Goal: Task Accomplishment & Management: Complete application form

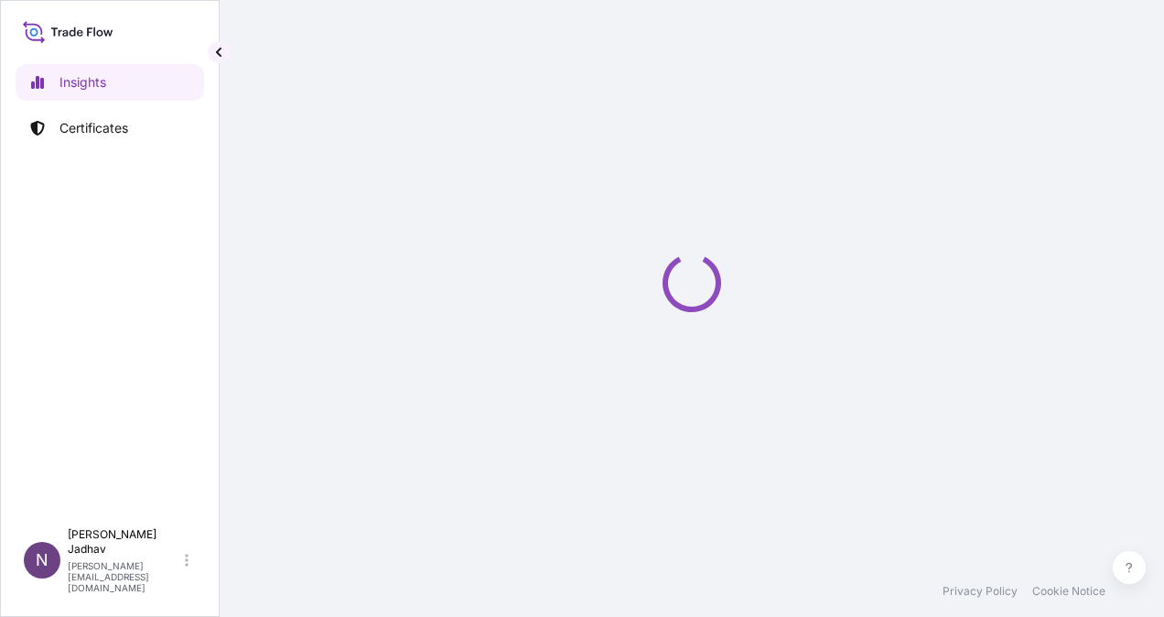
select select "2025"
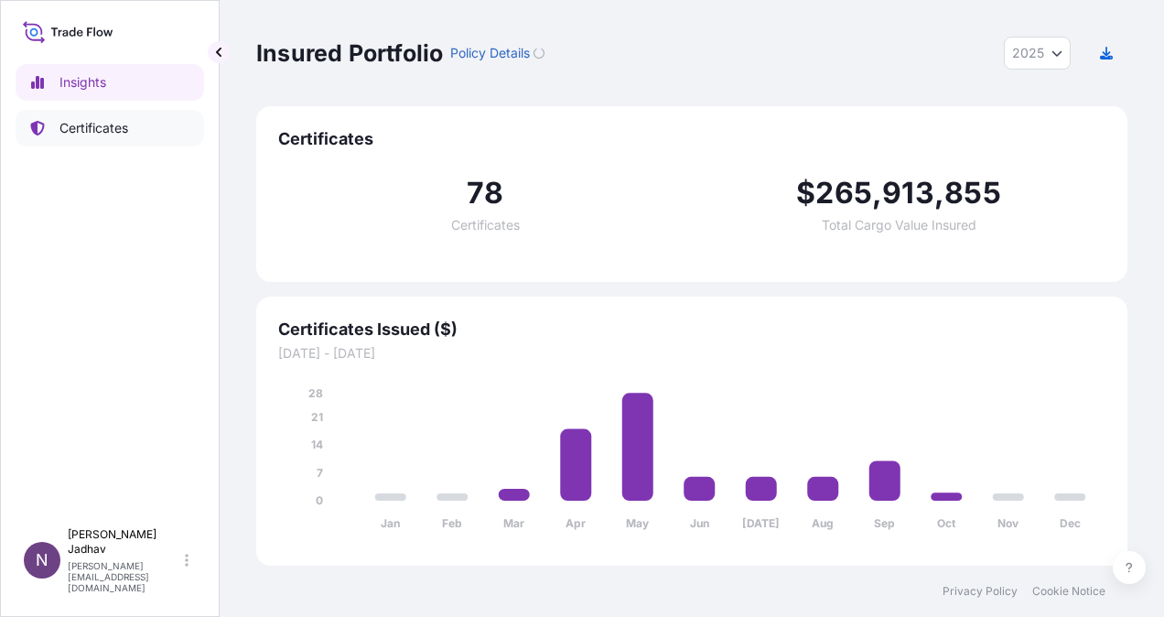
click at [114, 134] on p "Certificates" at bounding box center [94, 128] width 69 height 18
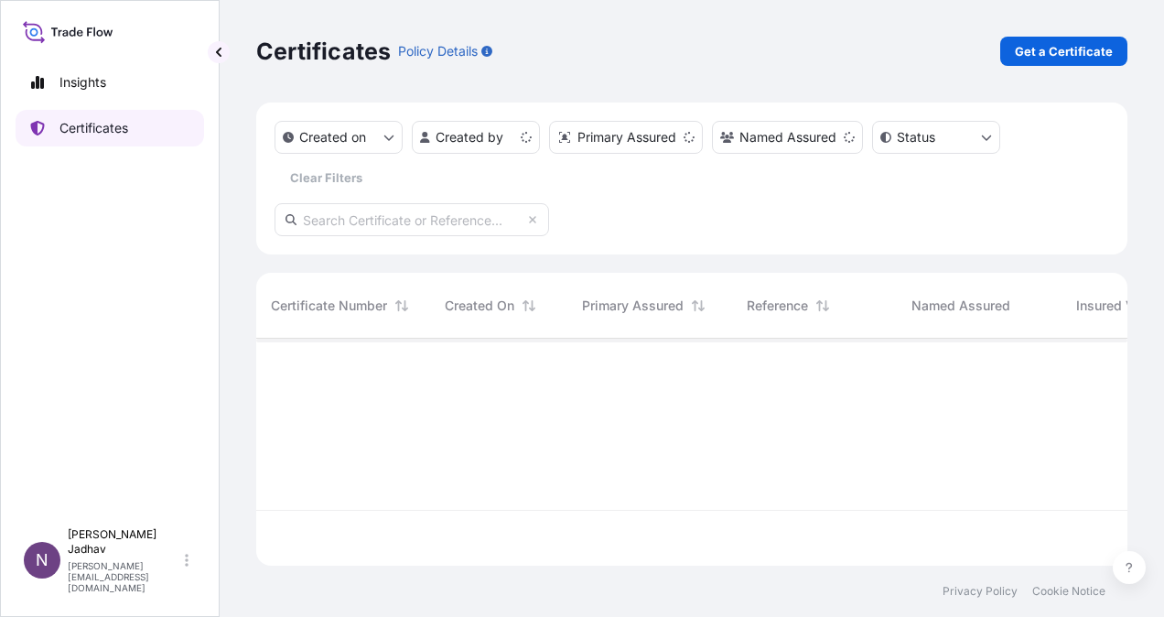
scroll to position [223, 857]
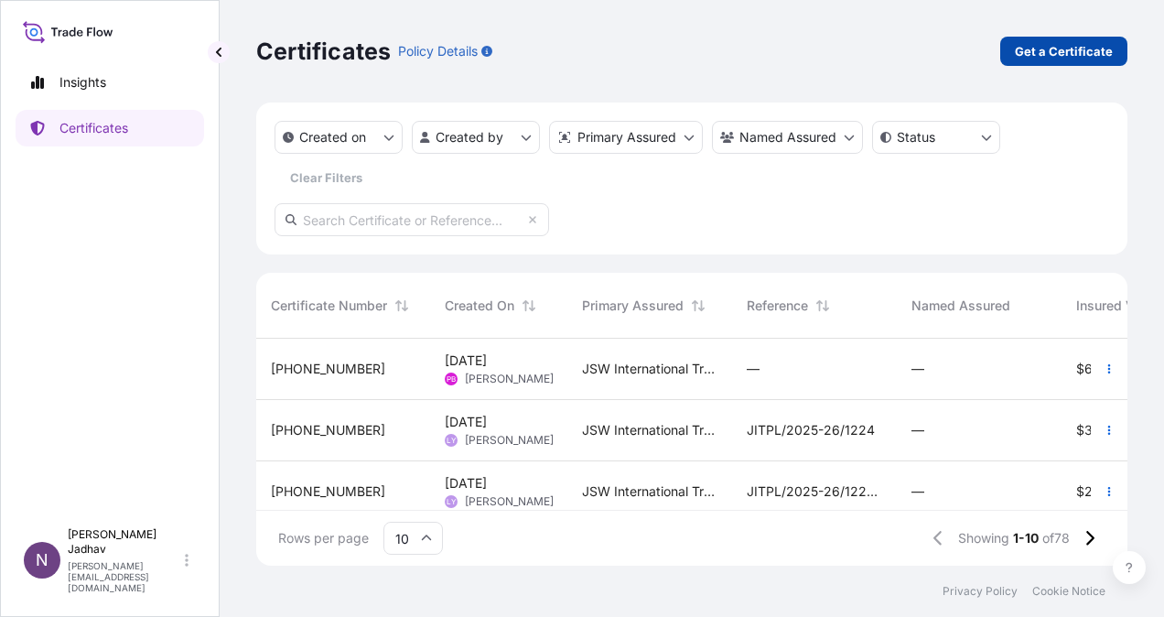
click at [1093, 38] on link "Get a Certificate" at bounding box center [1064, 51] width 127 height 29
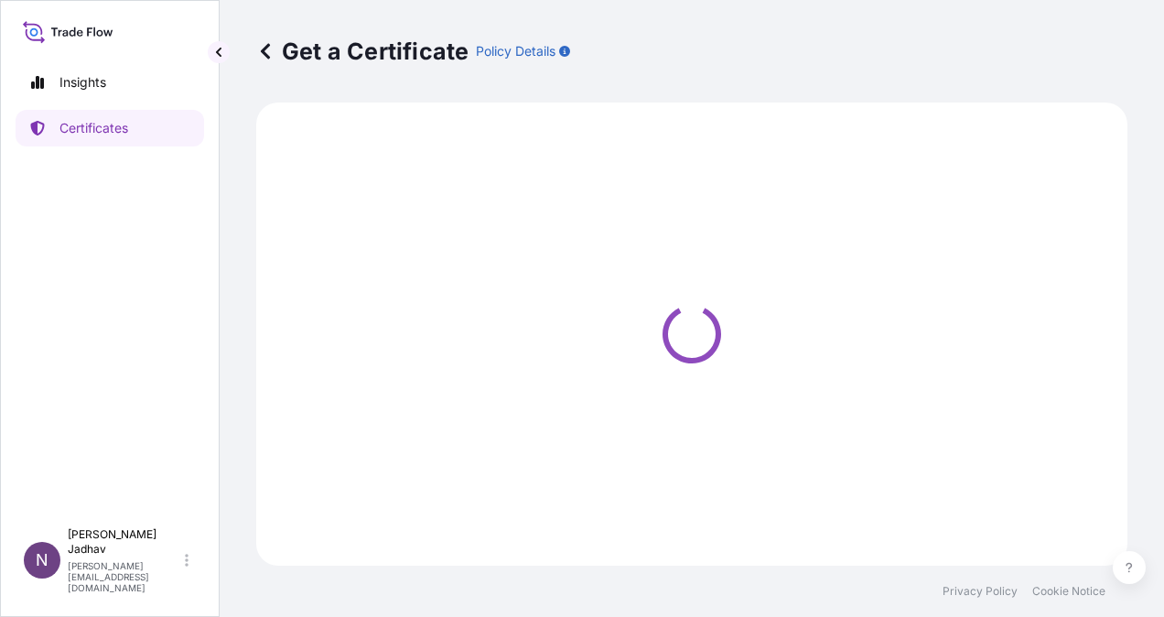
select select "Sea"
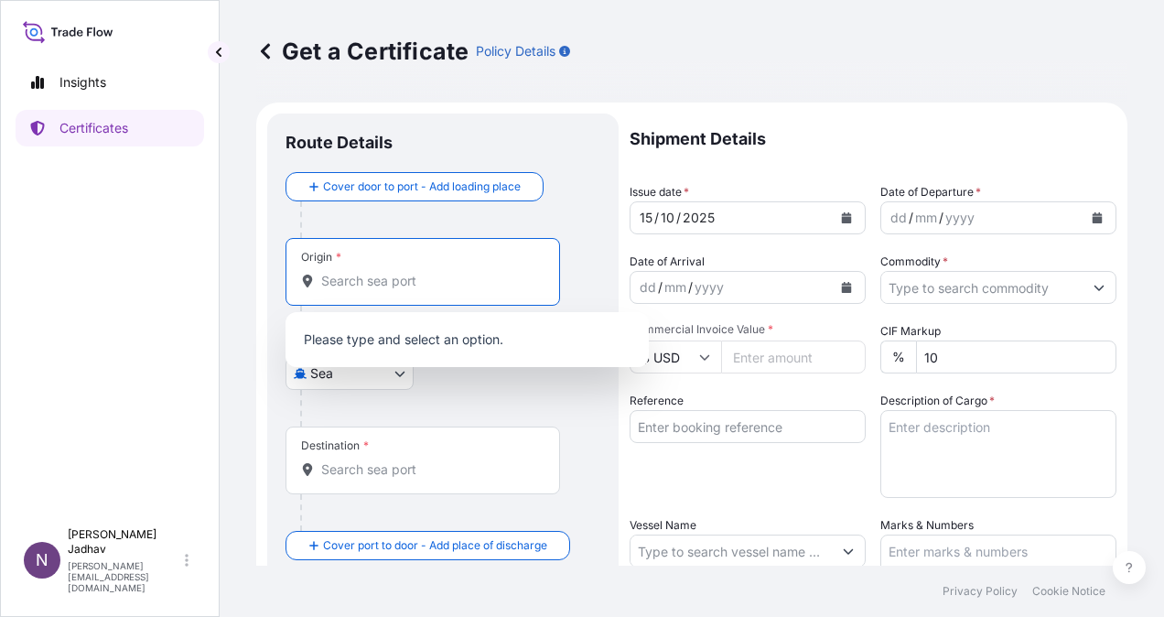
click at [382, 279] on input "Origin *" at bounding box center [429, 281] width 216 height 18
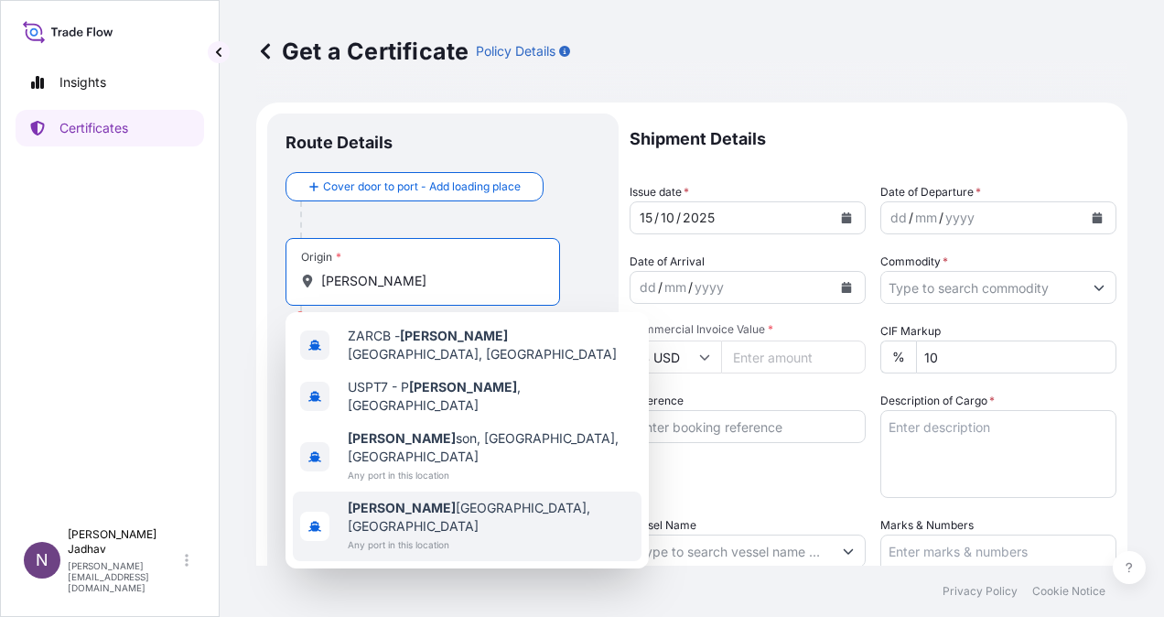
click at [399, 499] on span "[PERSON_NAME] s Bay, [GEOGRAPHIC_DATA]" at bounding box center [491, 517] width 287 height 37
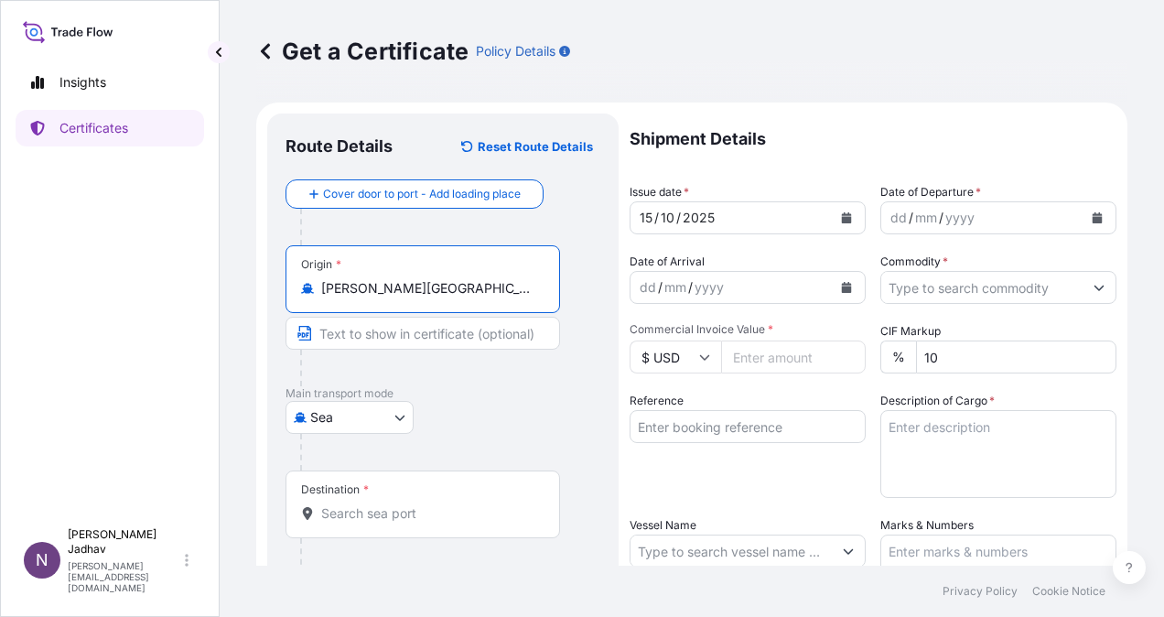
type input "[PERSON_NAME][GEOGRAPHIC_DATA], [GEOGRAPHIC_DATA]"
click at [393, 337] on input "Text to appear on certificate" at bounding box center [423, 333] width 275 height 33
click at [348, 330] on input "Text to appear on certificate" at bounding box center [423, 333] width 275 height 33
type input "[PERSON_NAME][GEOGRAPHIC_DATA], [GEOGRAPHIC_DATA]"
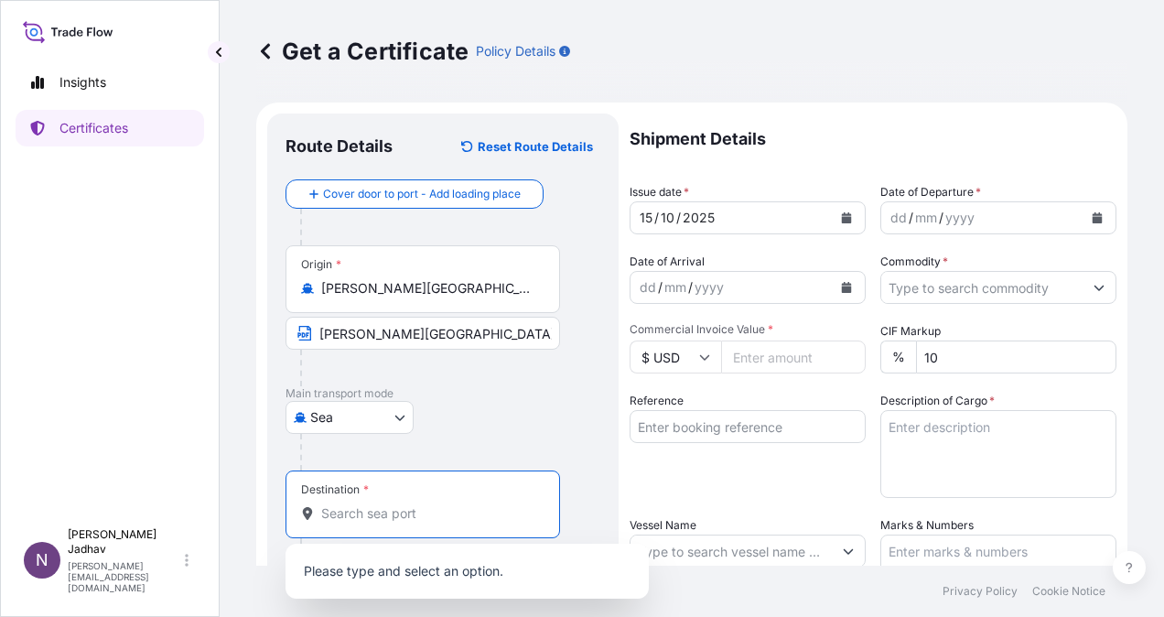
click at [359, 516] on input "Destination *" at bounding box center [429, 513] width 216 height 18
type input "a"
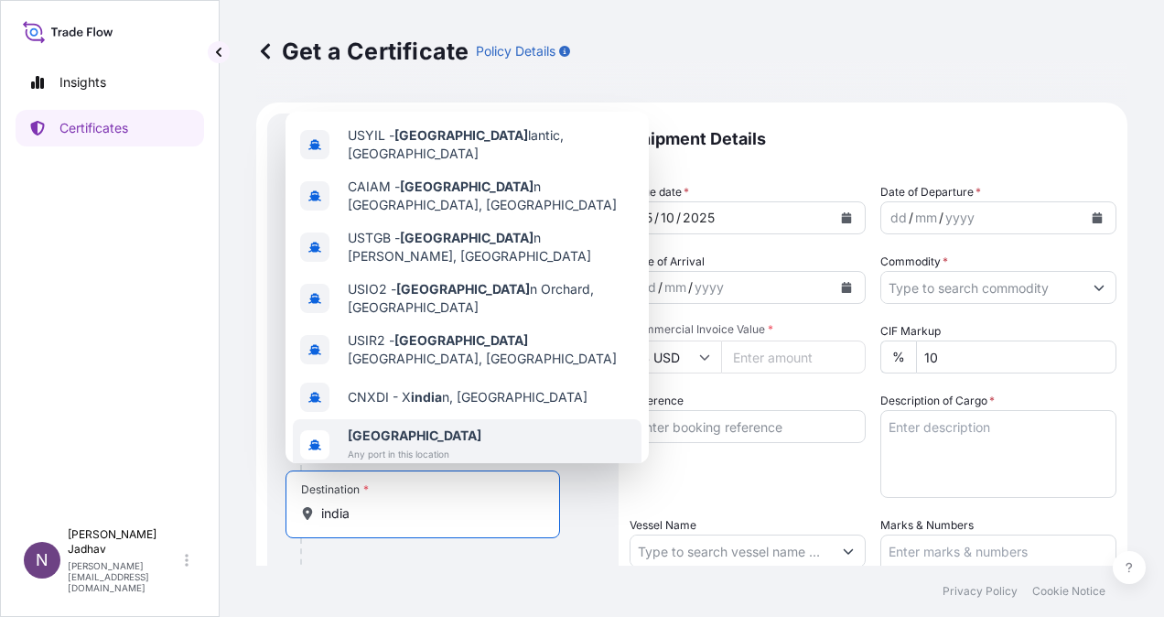
click at [430, 445] on span "Any port in this location" at bounding box center [415, 454] width 134 height 18
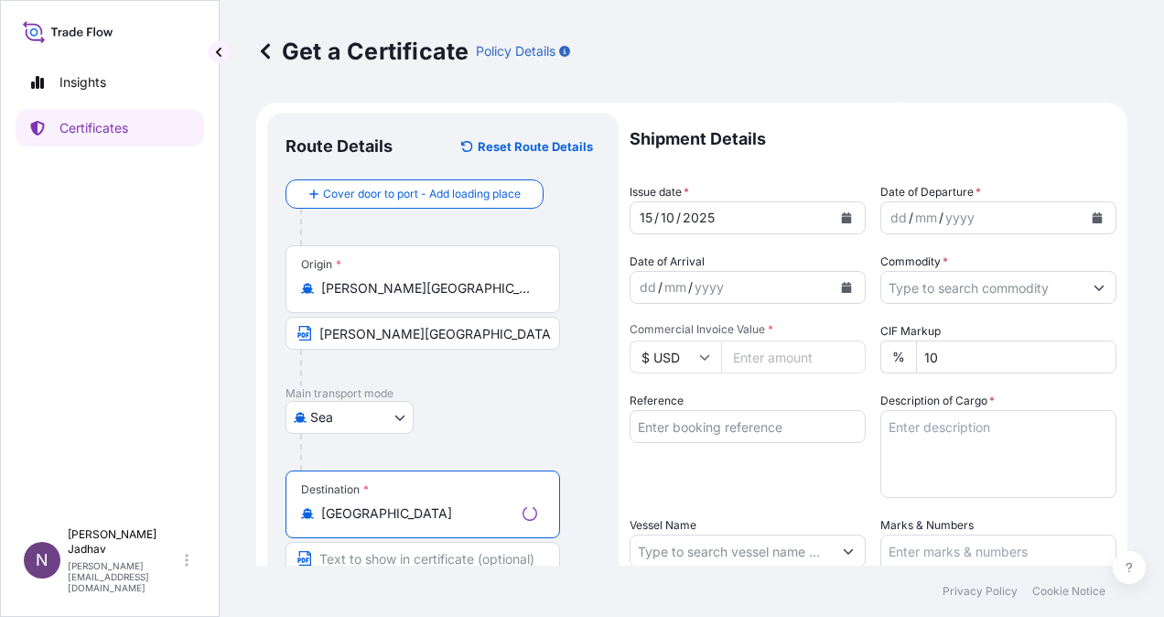
type input "[GEOGRAPHIC_DATA]"
click at [395, 562] on input "Text to appear on certificate" at bounding box center [423, 558] width 275 height 33
type input "ANY PORT(S) IN [GEOGRAPHIC_DATA]"
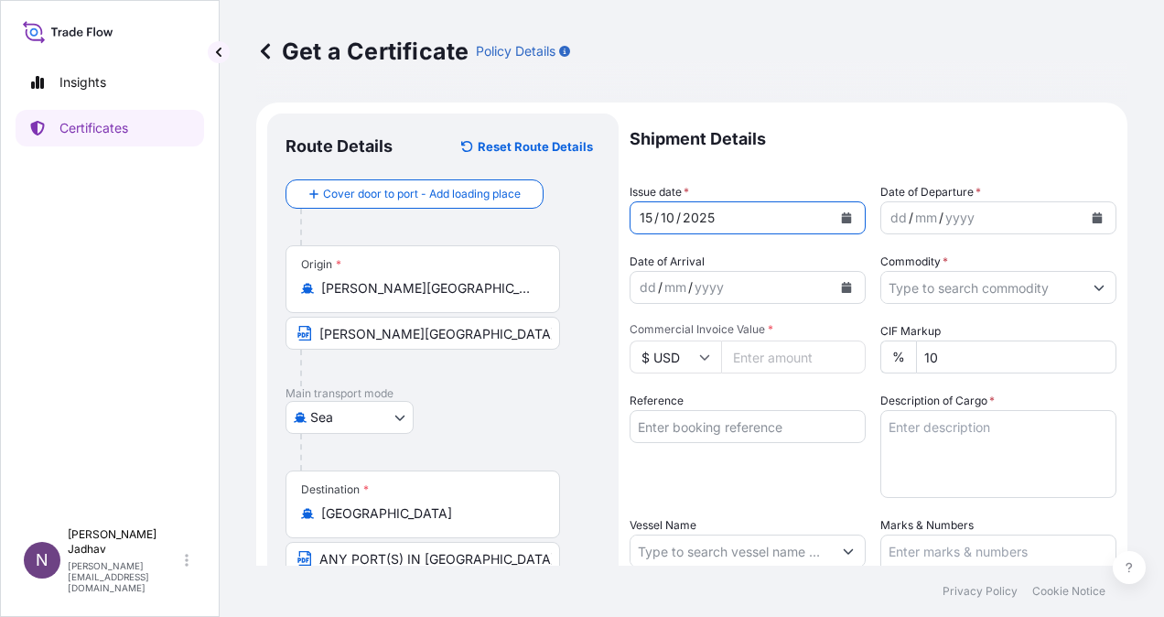
click at [842, 218] on icon "Calendar" at bounding box center [847, 217] width 10 height 11
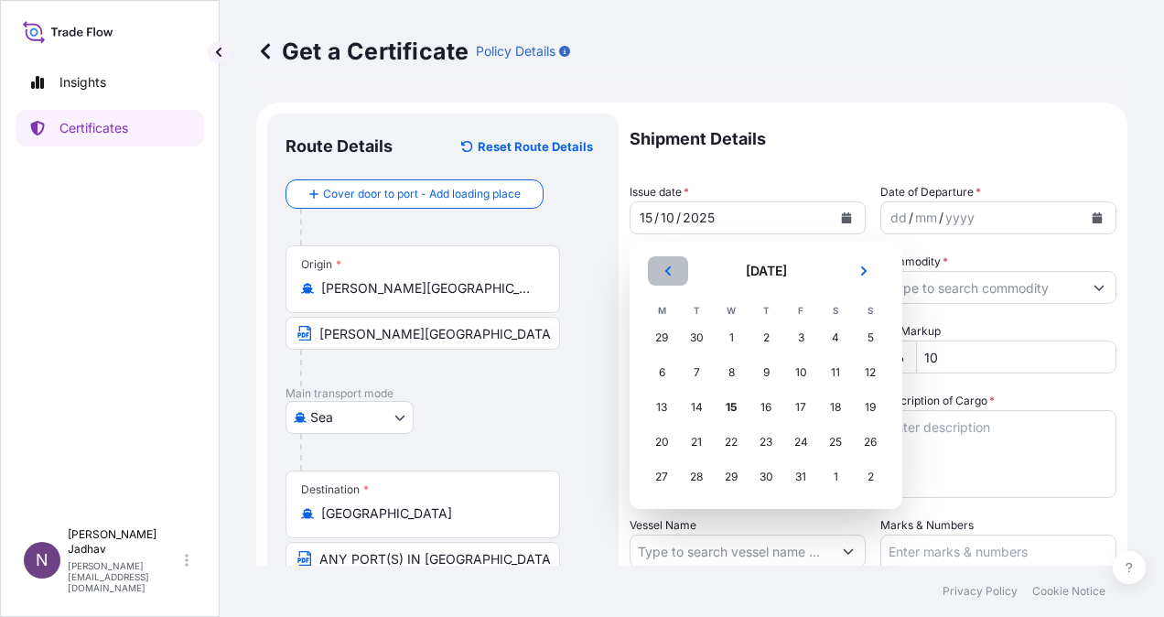
click at [662, 271] on button "Previous" at bounding box center [668, 270] width 40 height 29
click at [710, 478] on div "30" at bounding box center [696, 476] width 33 height 33
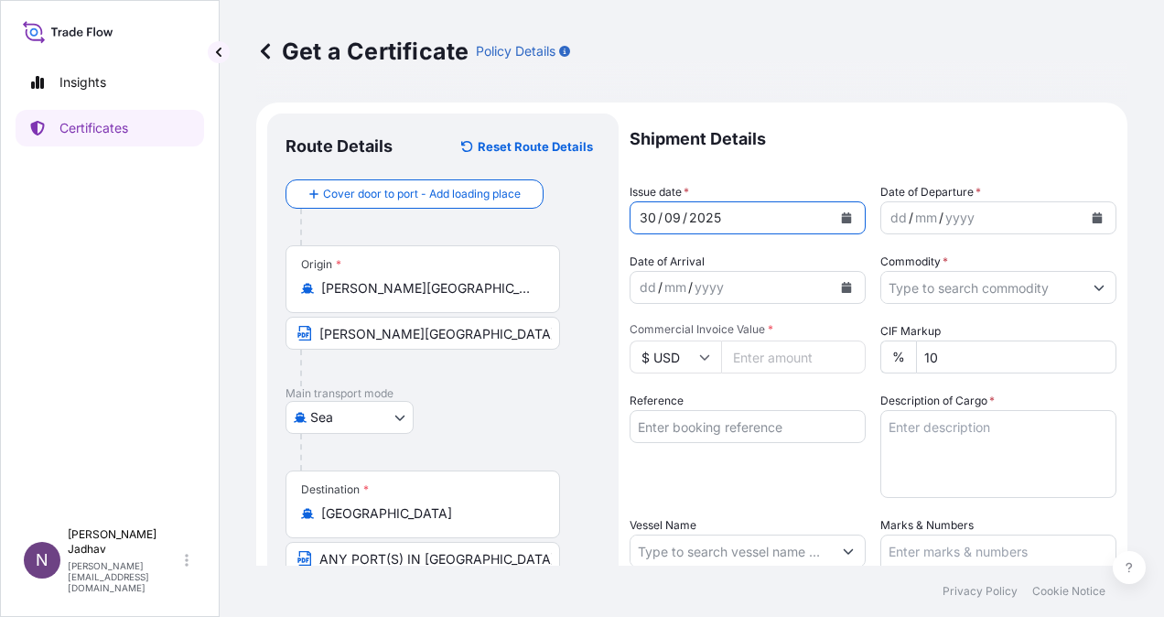
click at [1093, 218] on icon "Calendar" at bounding box center [1098, 217] width 10 height 11
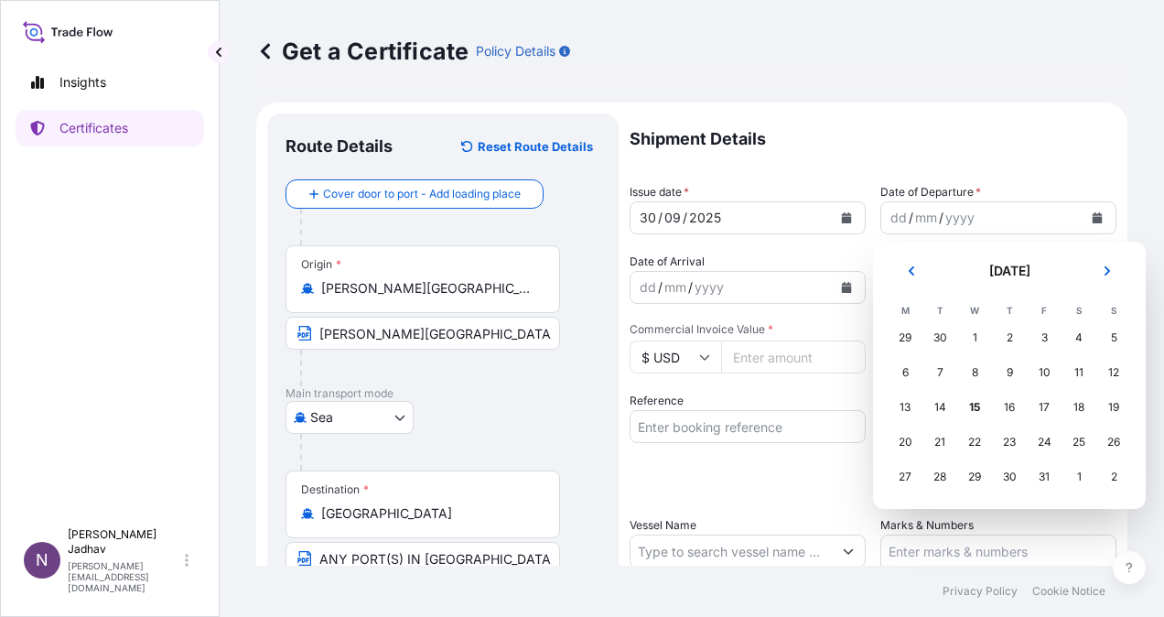
click at [945, 339] on div "30" at bounding box center [940, 337] width 33 height 33
click at [911, 271] on icon "Previous" at bounding box center [911, 270] width 5 height 9
click at [946, 480] on div "30" at bounding box center [940, 476] width 33 height 33
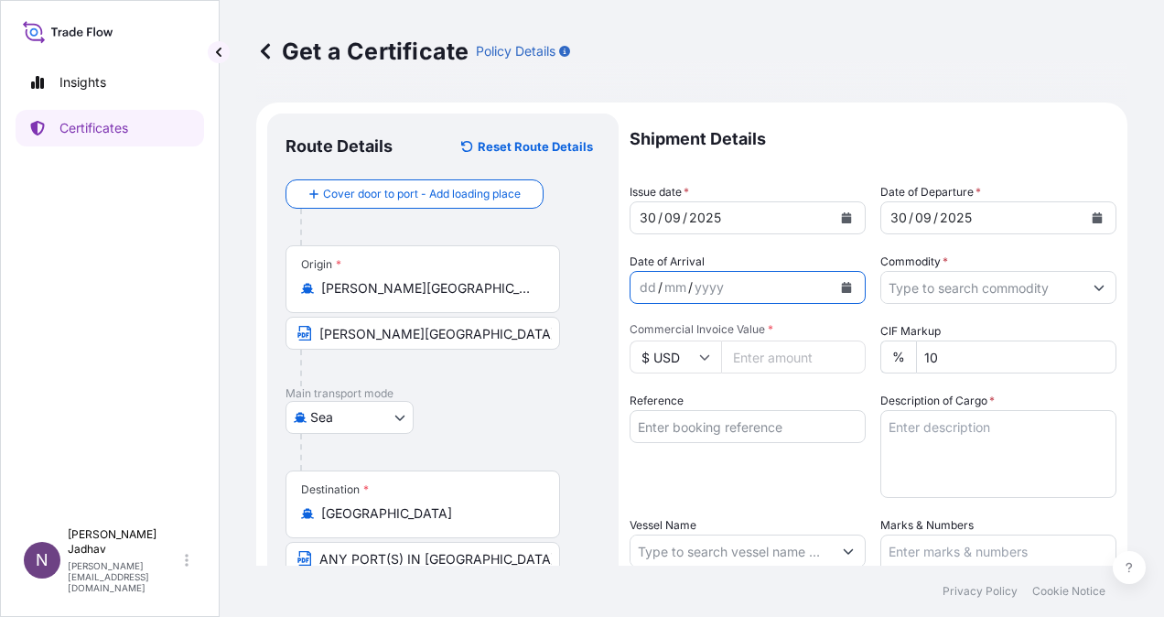
click at [846, 289] on button "Calendar" at bounding box center [846, 287] width 29 height 29
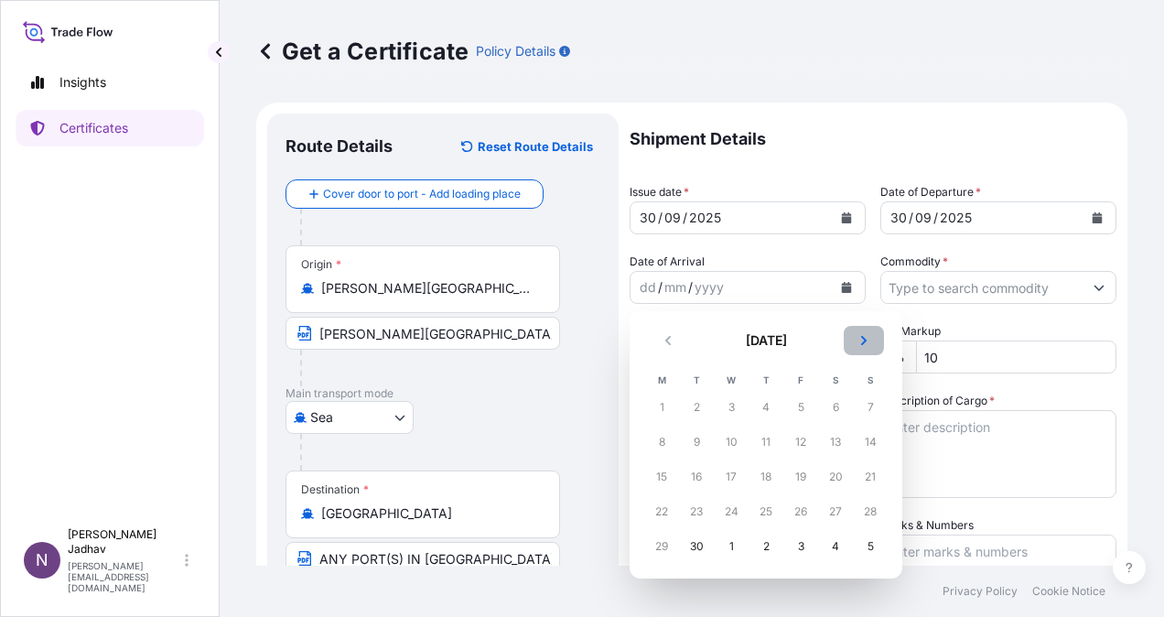
click at [869, 342] on icon "Next" at bounding box center [864, 340] width 11 height 11
click at [696, 480] on div "14" at bounding box center [696, 476] width 33 height 33
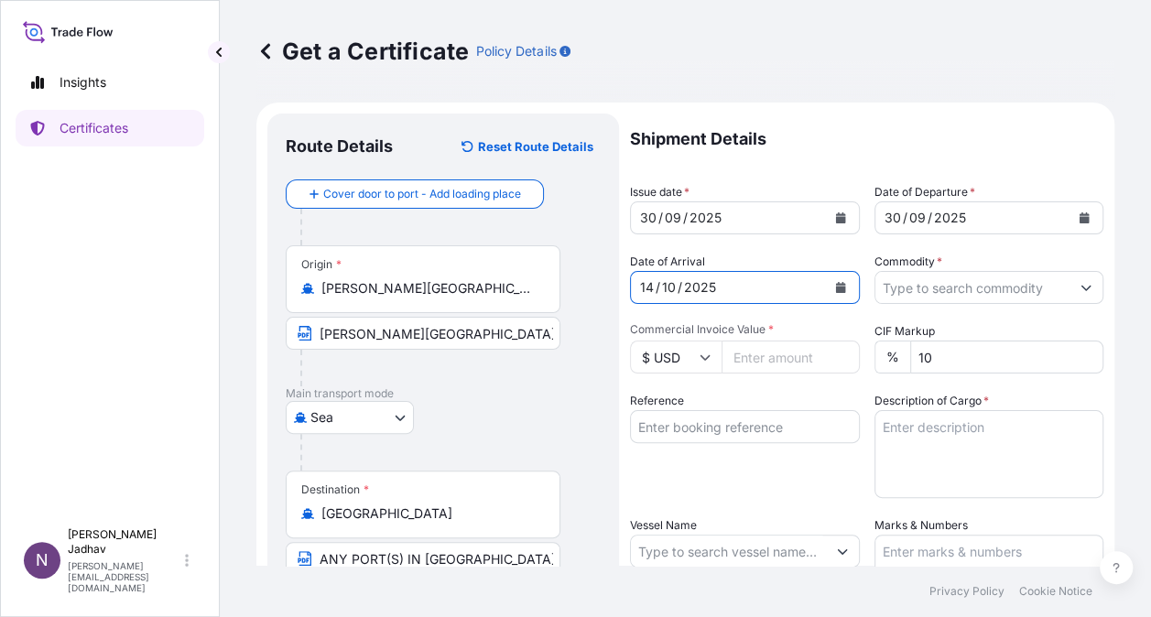
click at [956, 284] on input "Commodity *" at bounding box center [972, 287] width 195 height 33
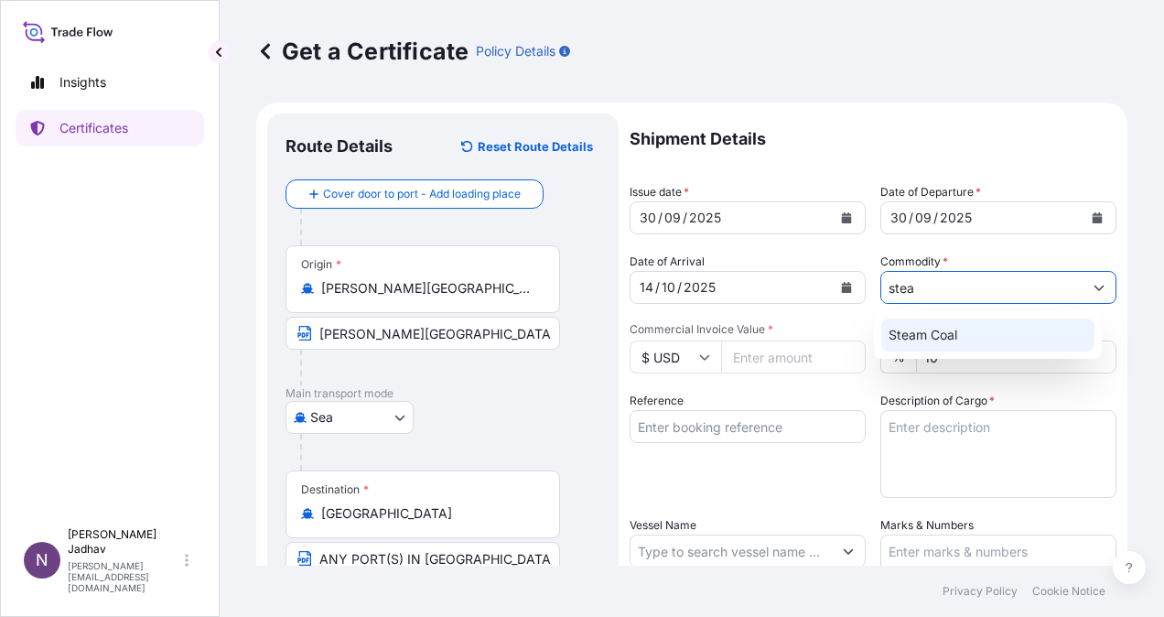
click at [957, 335] on div "Steam Coal" at bounding box center [988, 335] width 213 height 33
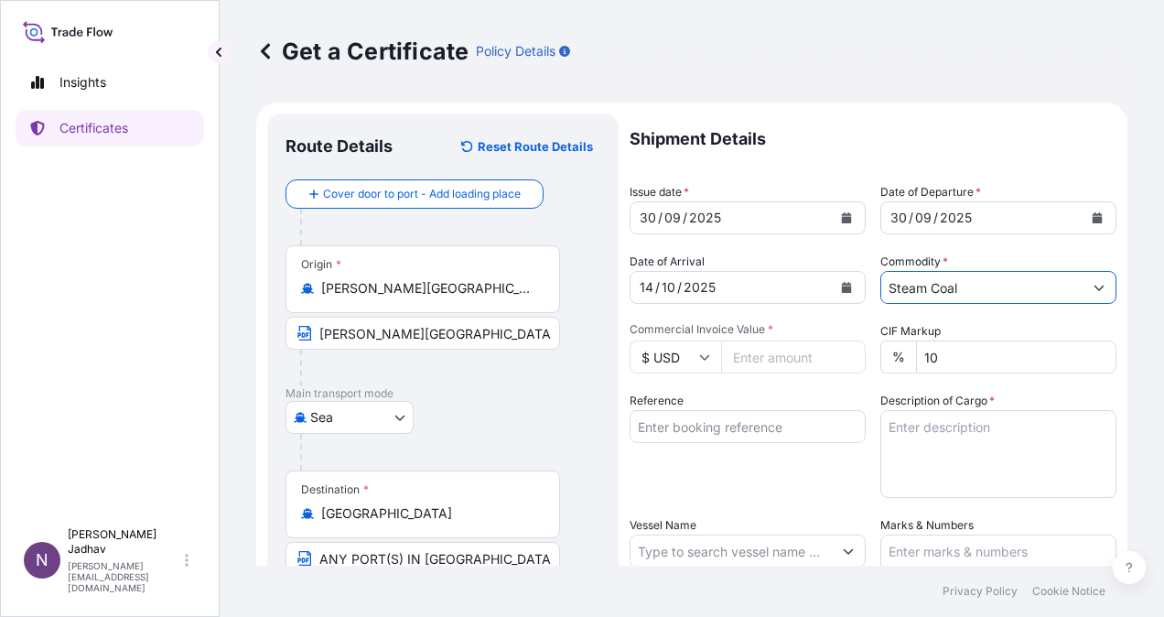
type input "Steam Coal"
click at [758, 354] on input "Commercial Invoice Value *" at bounding box center [793, 357] width 145 height 33
type input "5946860.56"
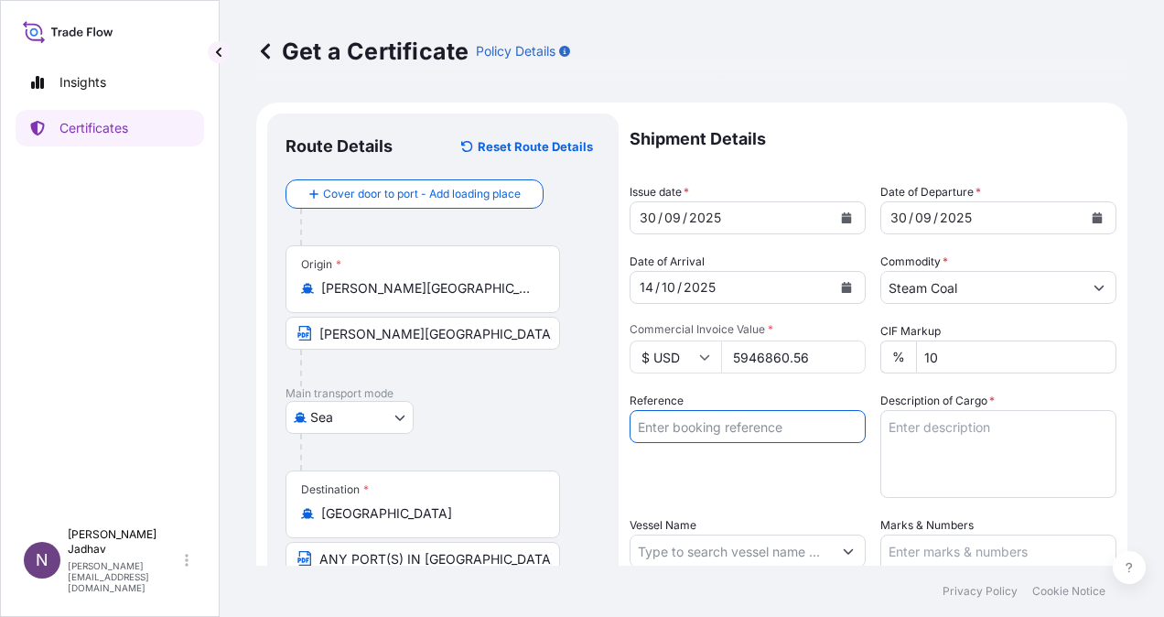
click at [663, 426] on input "Reference" at bounding box center [748, 426] width 236 height 33
paste input "JITPL/2025-26/1263"
type input "JITPL/2025-26/1263"
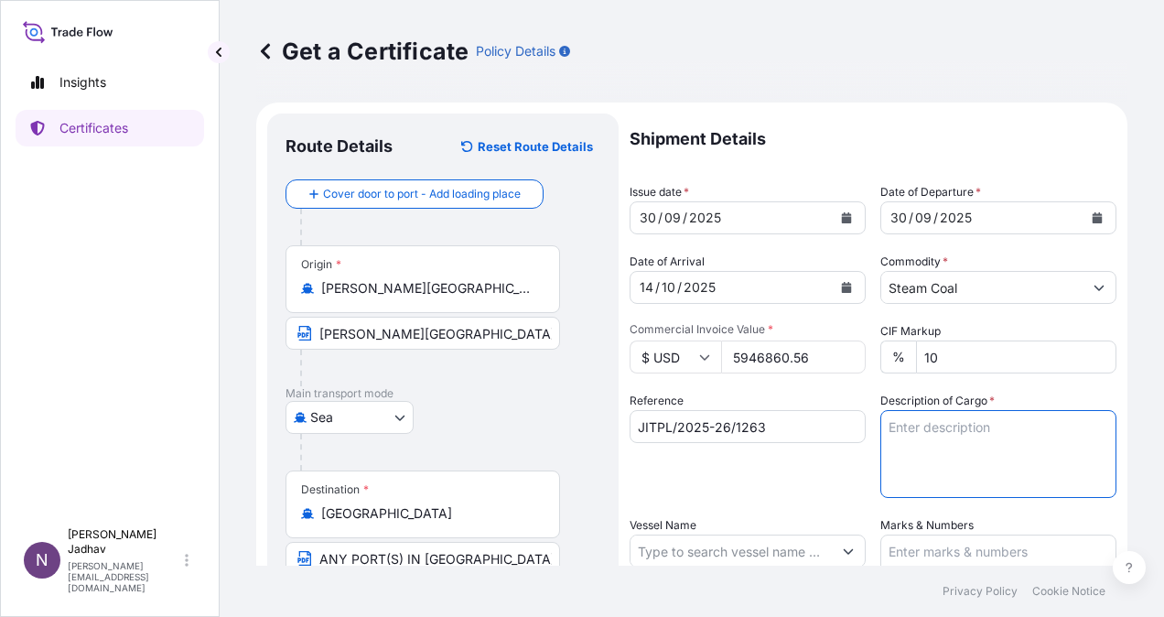
paste textarea "72,232 METRIC TONS"
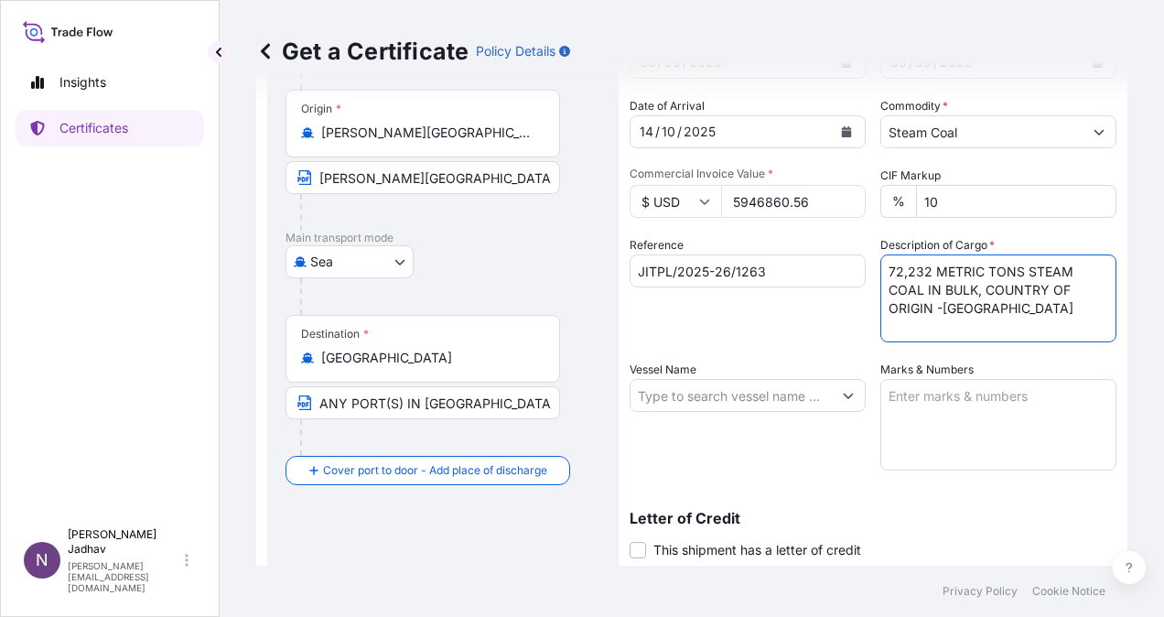
scroll to position [183, 0]
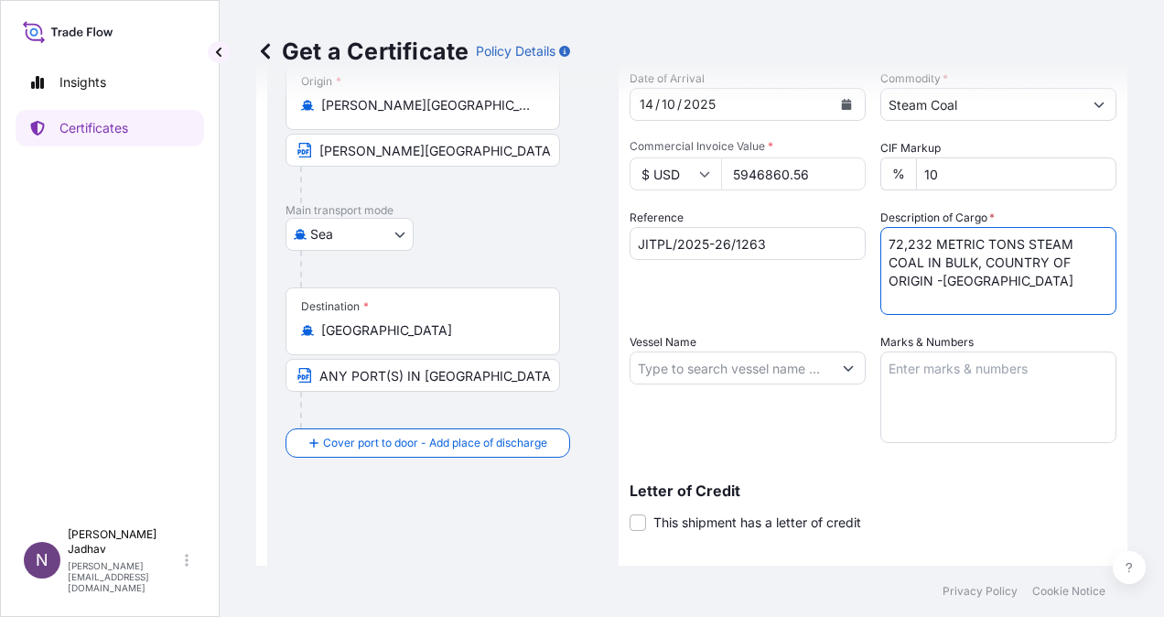
type textarea "72,232 METRIC TONS STEAM COAL IN BULK, COUNTRY OF ORIGIN -[GEOGRAPHIC_DATA]"
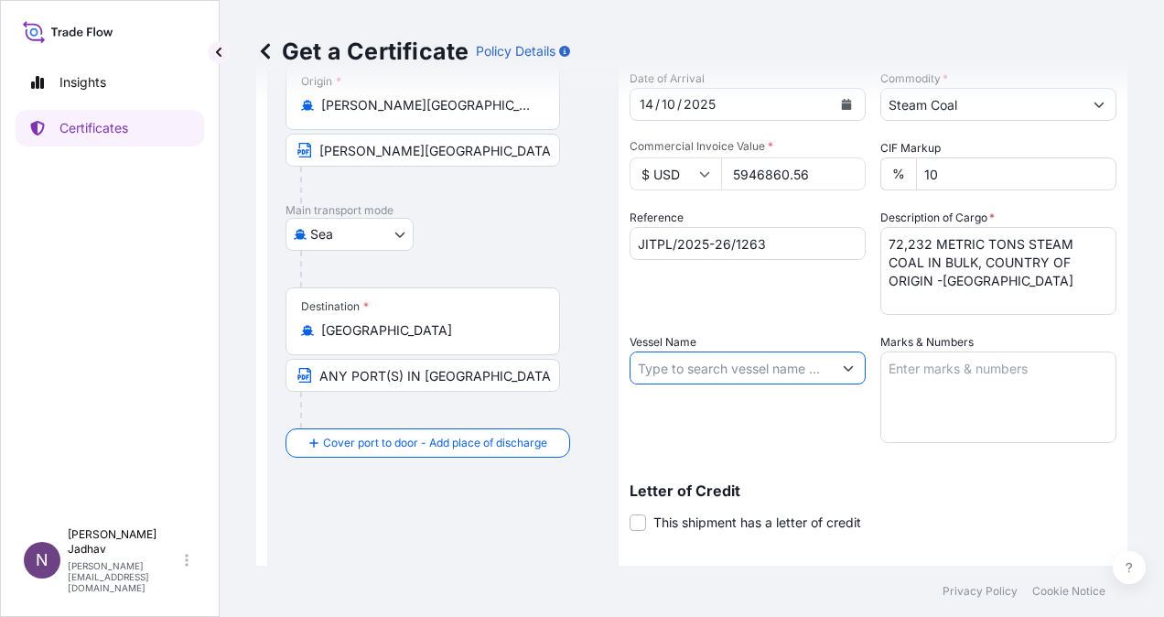
click at [811, 374] on input "Vessel Name" at bounding box center [731, 368] width 201 height 33
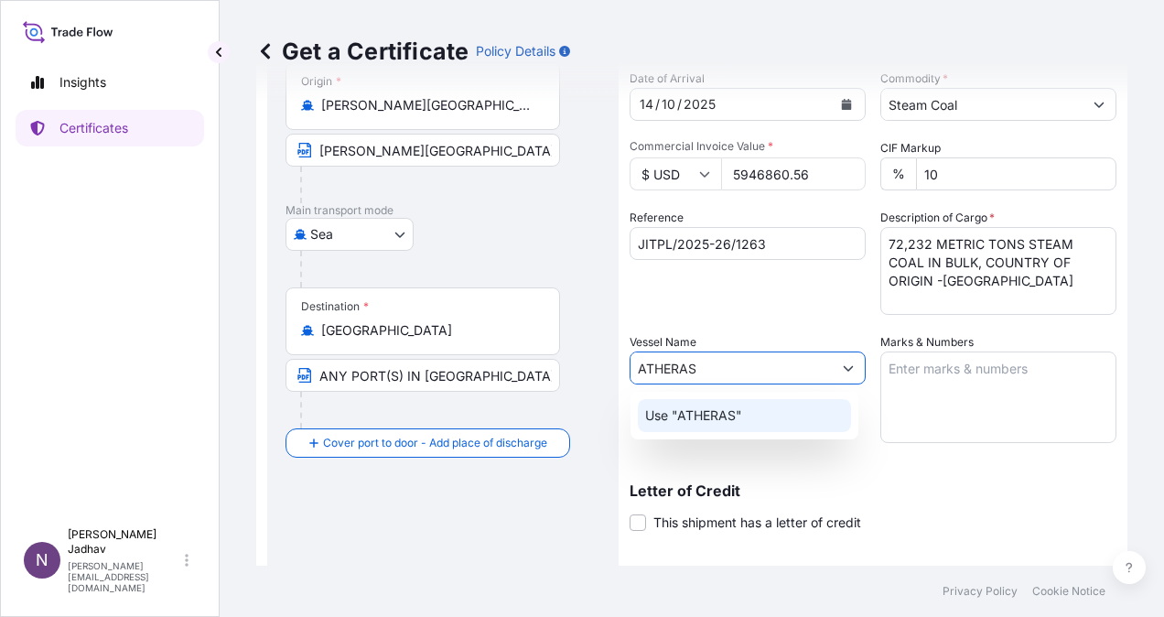
click at [699, 411] on p "Use "ATHERAS"" at bounding box center [693, 415] width 97 height 18
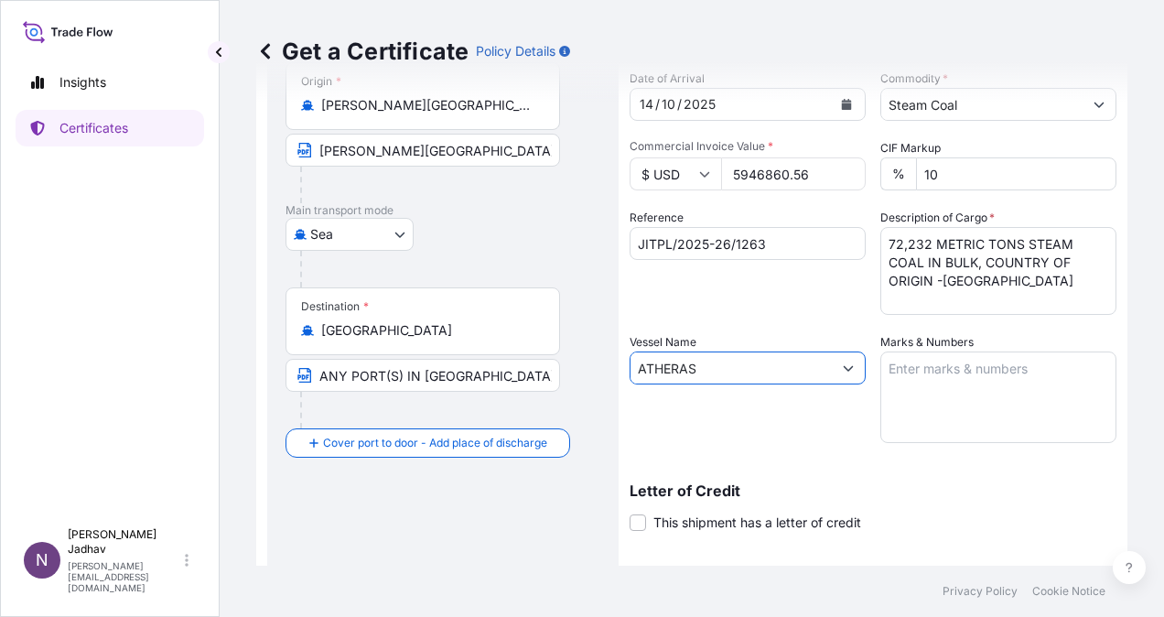
drag, startPoint x: 726, startPoint y: 367, endPoint x: 557, endPoint y: 366, distance: 168.4
click at [557, 366] on form "Route Details Reset Route Details Cover door to port - Add loading place Place …" at bounding box center [691, 357] width 871 height 876
type input "M"
type input "ATHERAS"
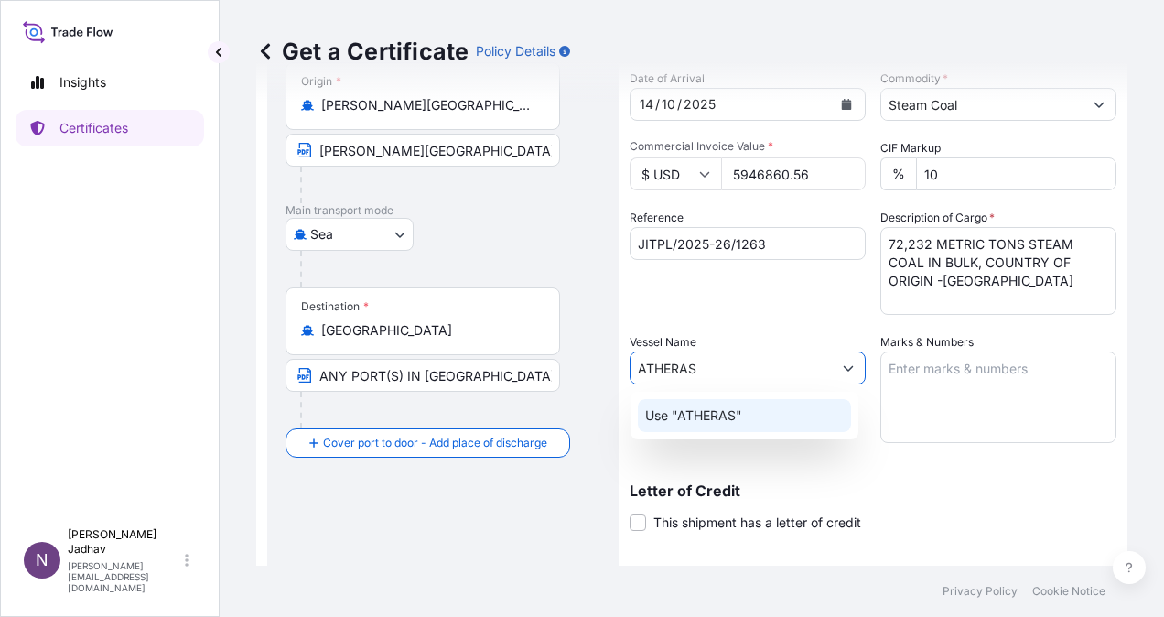
click at [712, 410] on p "Use "ATHERAS"" at bounding box center [693, 415] width 97 height 18
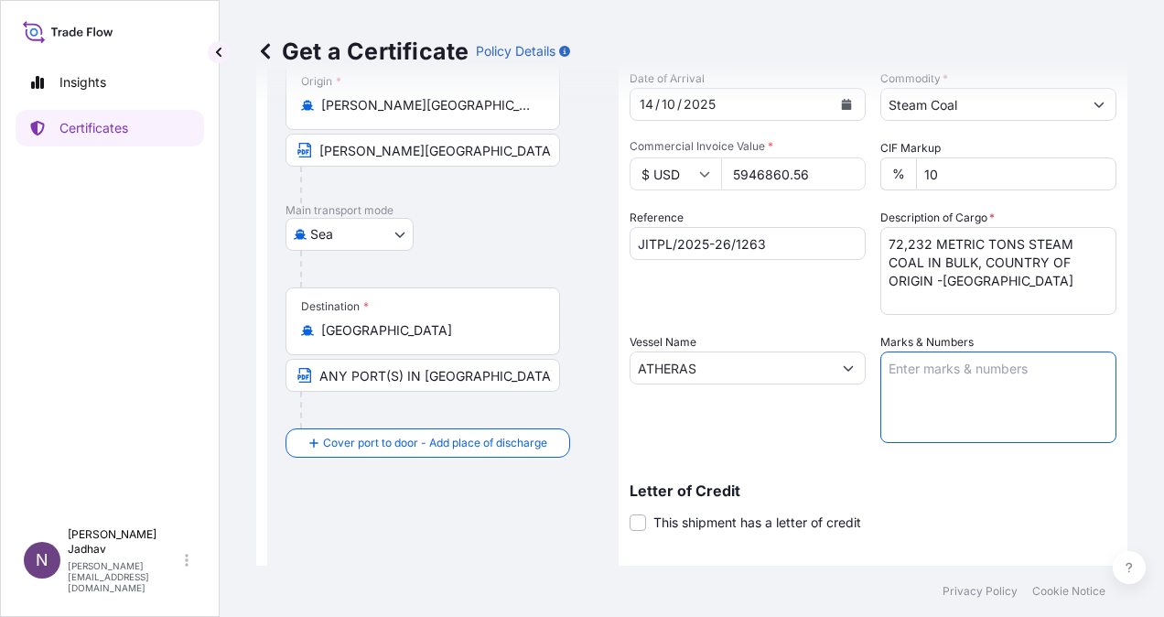
click at [957, 385] on textarea "Marks & Numbers" at bounding box center [999, 398] width 236 height 92
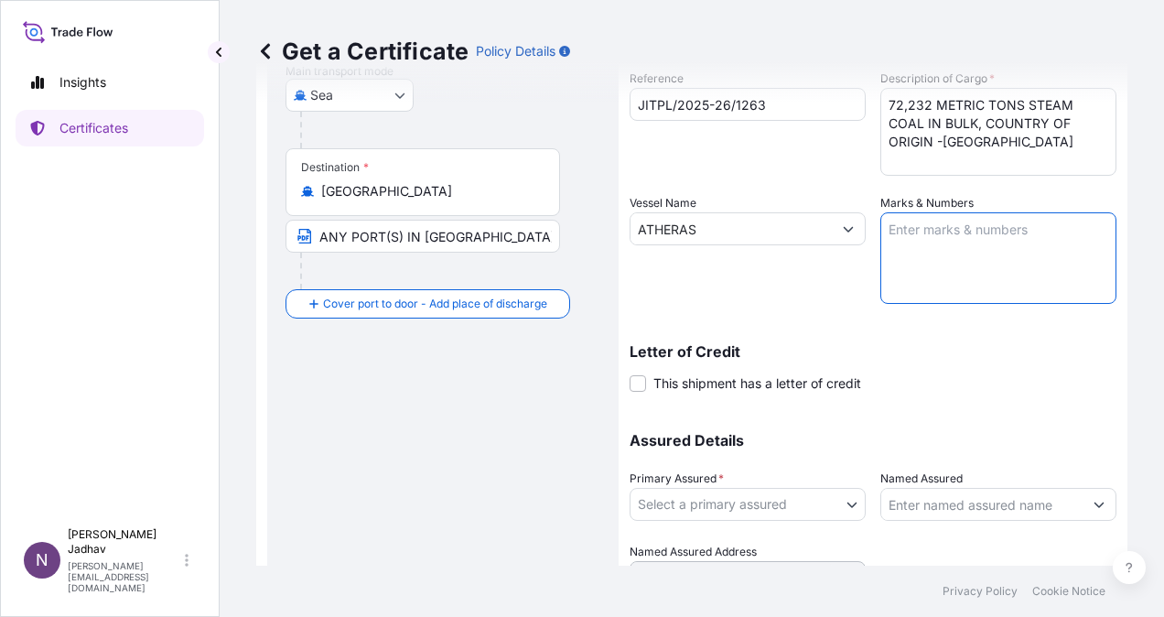
scroll to position [412, 0]
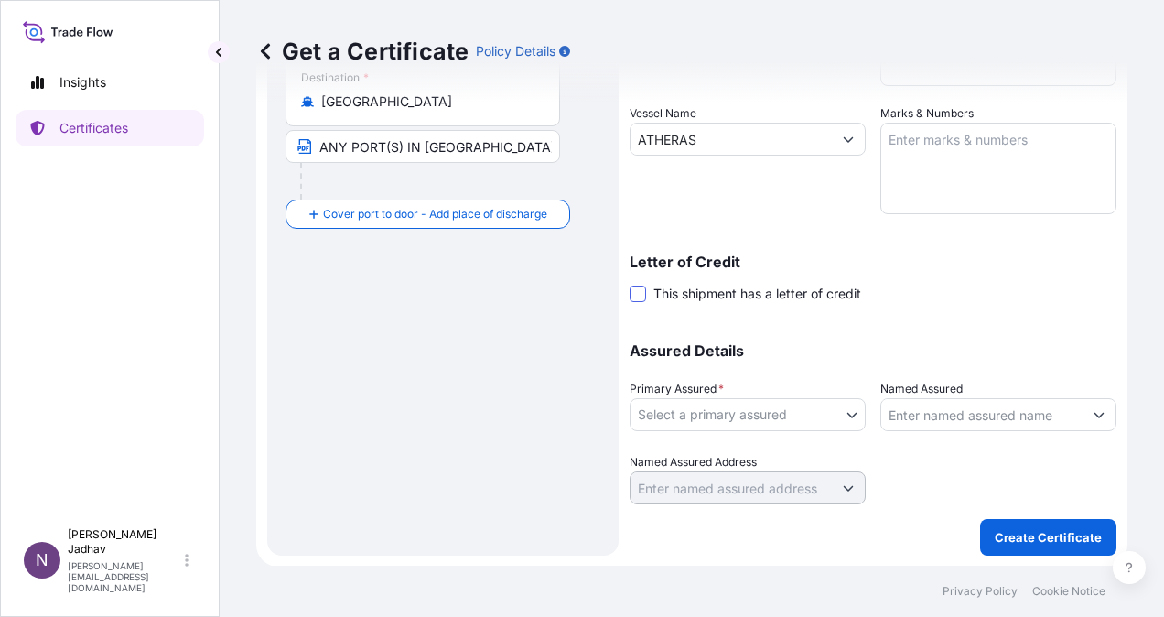
click at [641, 298] on span at bounding box center [638, 294] width 16 height 16
click at [630, 284] on input "This shipment has a letter of credit" at bounding box center [630, 284] width 0 height 0
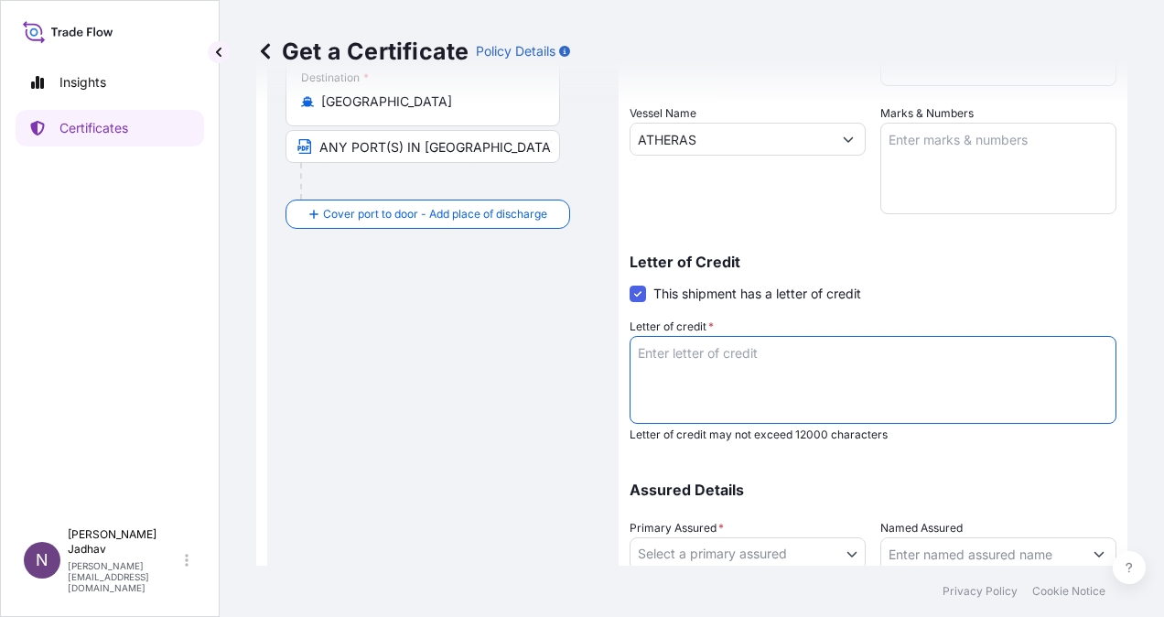
click at [778, 370] on textarea "Letter of credit *" at bounding box center [873, 380] width 487 height 88
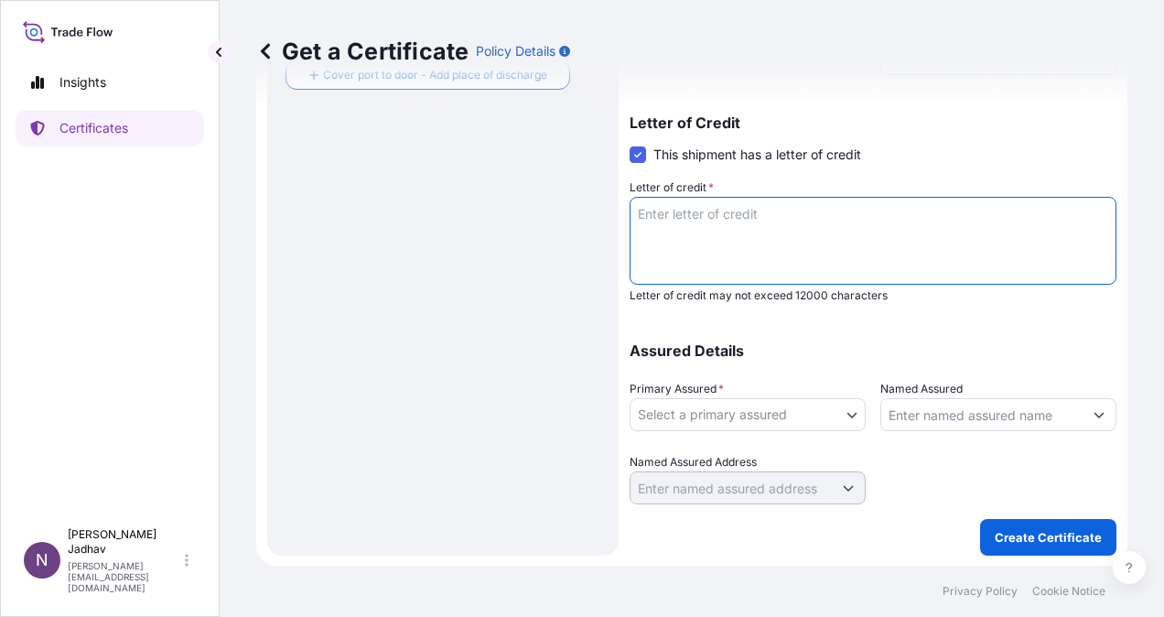
scroll to position [533, 0]
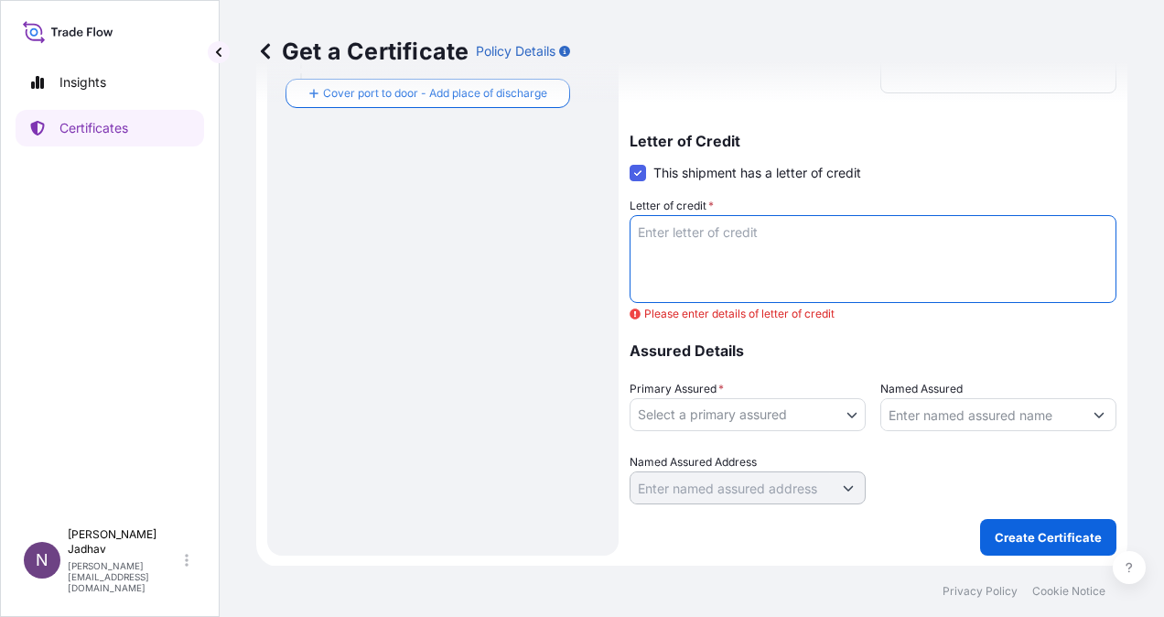
paste textarea "MADE TO ORDER AND BLANK ENDORSED FOR 110 PCT OF CIF VALUE, COVERING INSTITUTE C…"
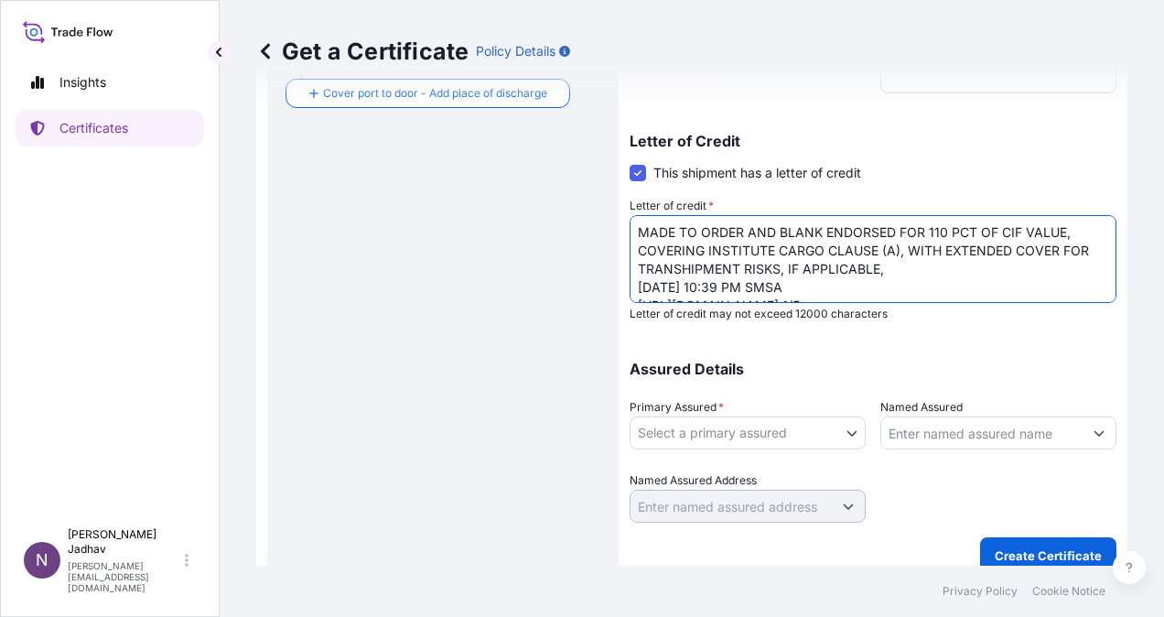
scroll to position [551, 0]
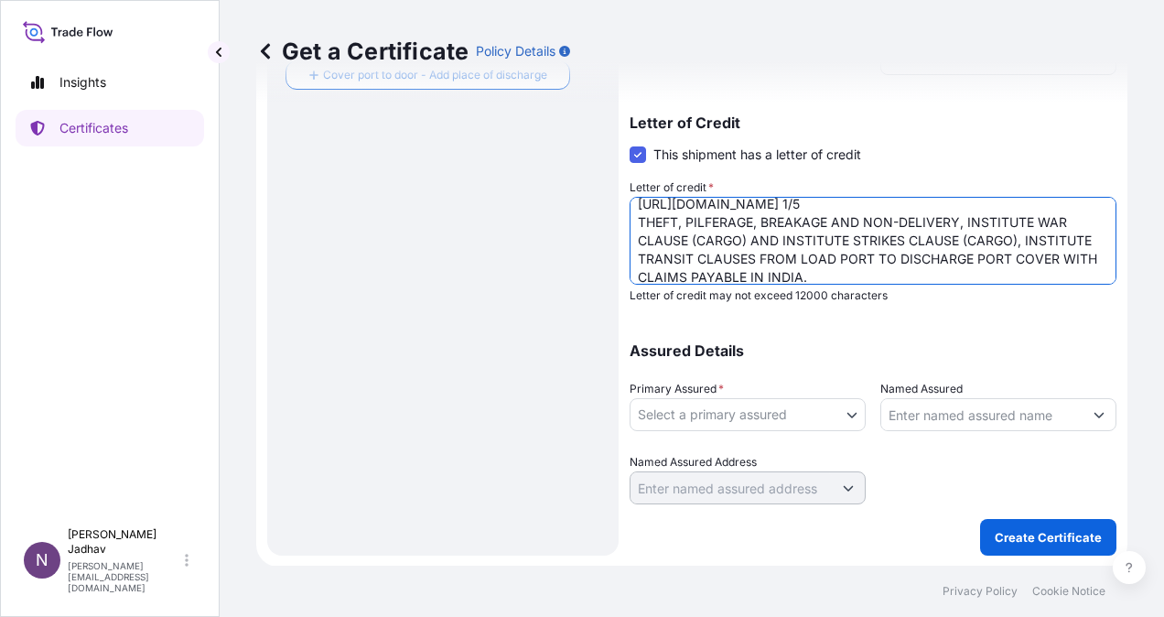
drag, startPoint x: 958, startPoint y: 203, endPoint x: 1020, endPoint y: 214, distance: 62.3
click at [958, 202] on textarea "MADE TO ORDER AND BLANK ENDORSED FOR 110 PCT OF CIF VALUE, COVERING INSTITUTE C…" at bounding box center [873, 241] width 487 height 88
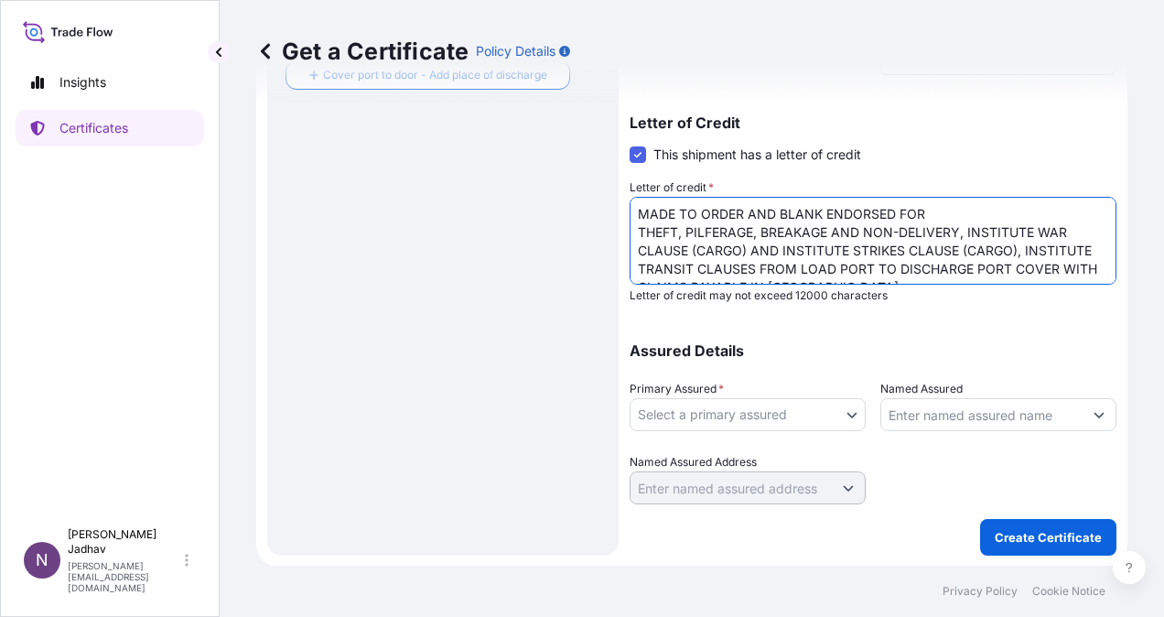
drag, startPoint x: 946, startPoint y: 208, endPoint x: 634, endPoint y: 205, distance: 311.2
click at [634, 205] on textarea "MADE TO ORDER AND BLANK ENDORSED FOR THEFT, PILFERAGE, BREAKAGE AND NON-DELIVER…" at bounding box center [873, 241] width 487 height 88
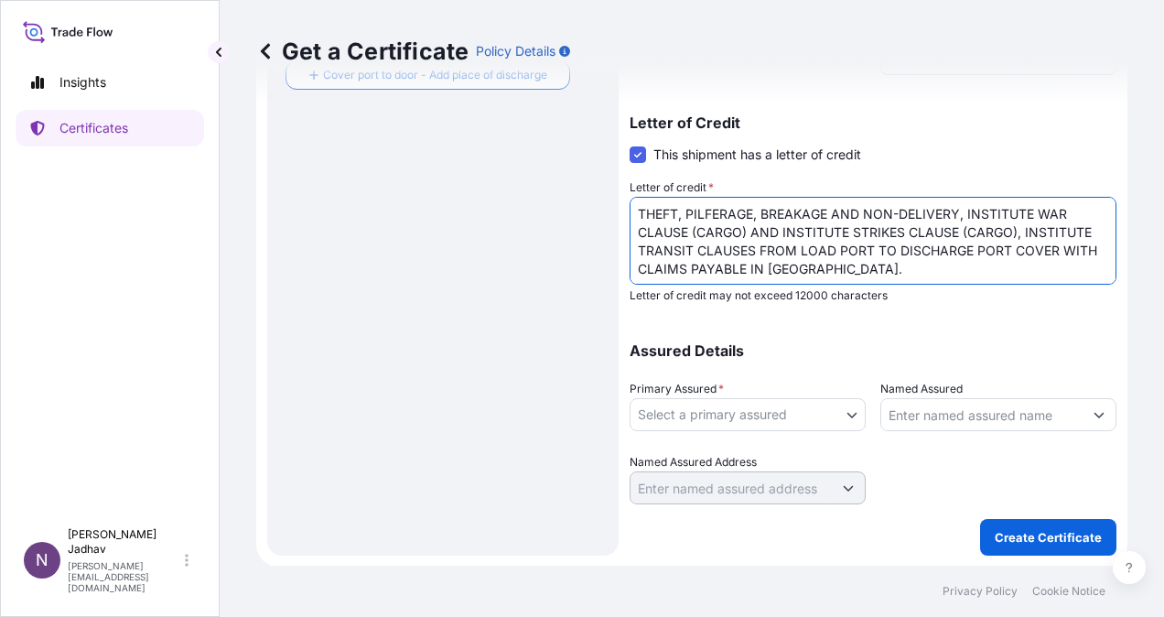
paste textarea "MADE TO ORDER AND BLANK ENDORSED FOR 110 PCT OF CIF VALUE, COVERING INSTITUTE C…"
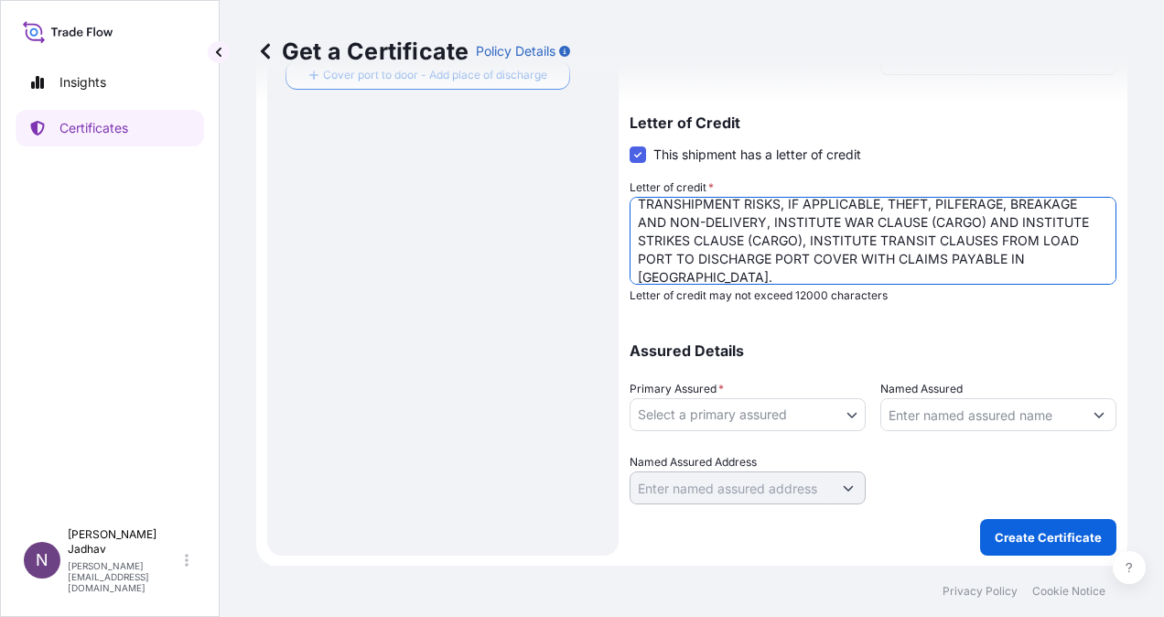
scroll to position [8, 0]
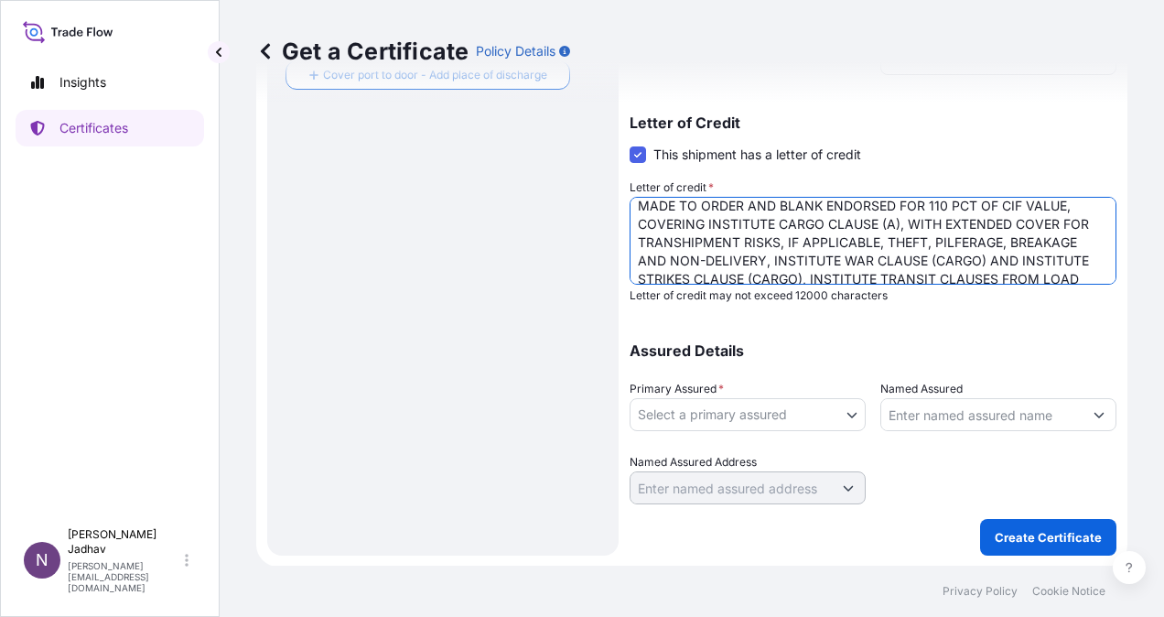
type textarea "MADE TO ORDER AND BLANK ENDORSED FOR 110 PCT OF CIF VALUE, COVERING INSTITUTE C…"
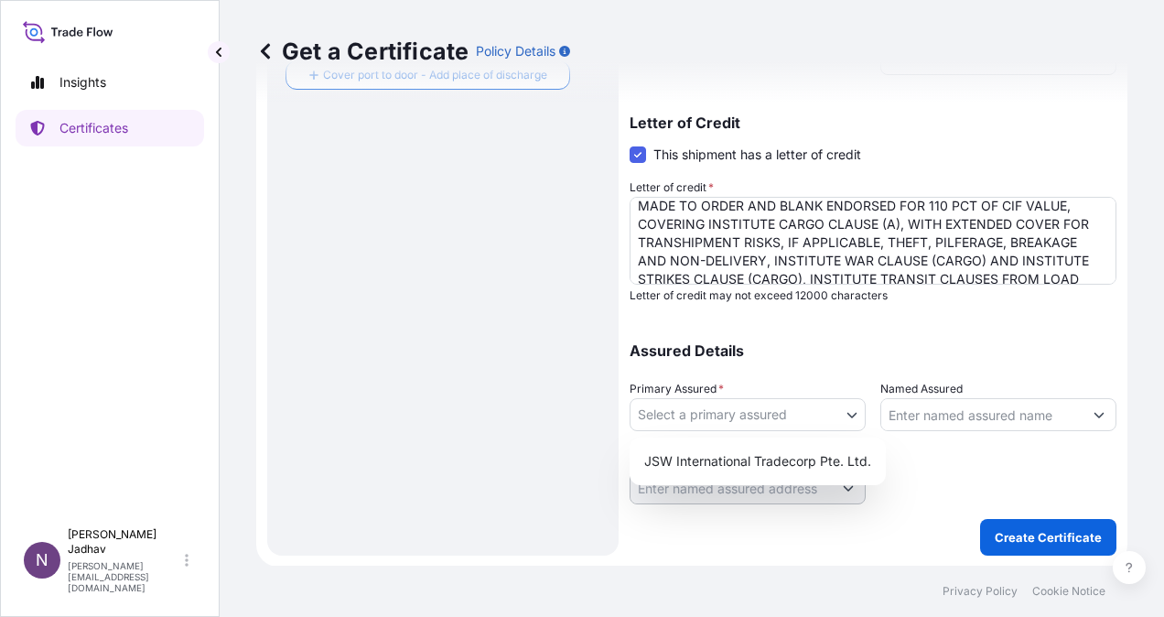
click at [838, 407] on body "Insights Certificates N [PERSON_NAME] [PERSON_NAME][EMAIL_ADDRESS][DOMAIN_NAME]…" at bounding box center [582, 308] width 1164 height 617
click at [828, 462] on div "JSW International Tradecorp Pte. Ltd." at bounding box center [758, 461] width 242 height 33
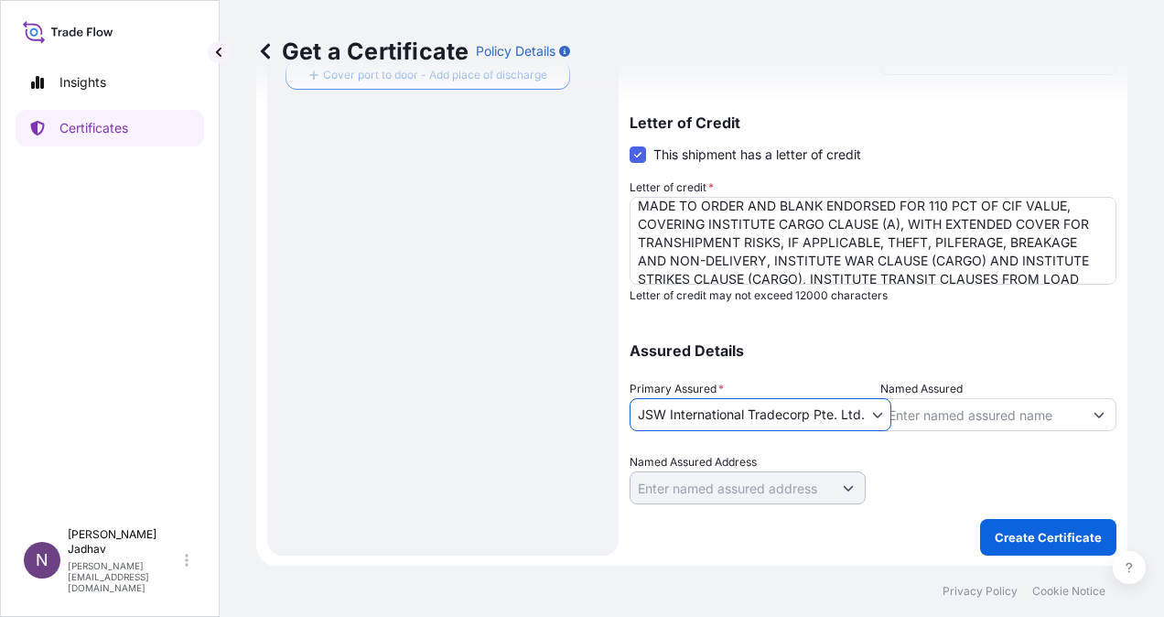
click at [1094, 417] on icon "Show suggestions" at bounding box center [1099, 414] width 11 height 11
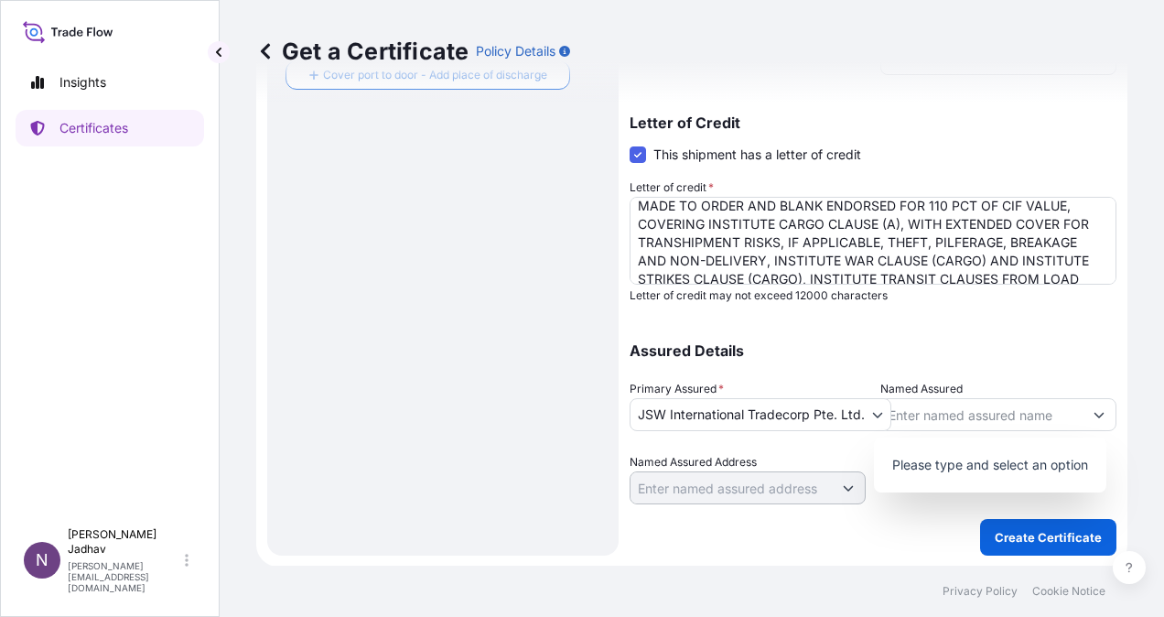
click at [899, 339] on div "Assured Details Primary Assured * JSW International Tradecorp Pte. Ltd. JSW Int…" at bounding box center [873, 412] width 487 height 183
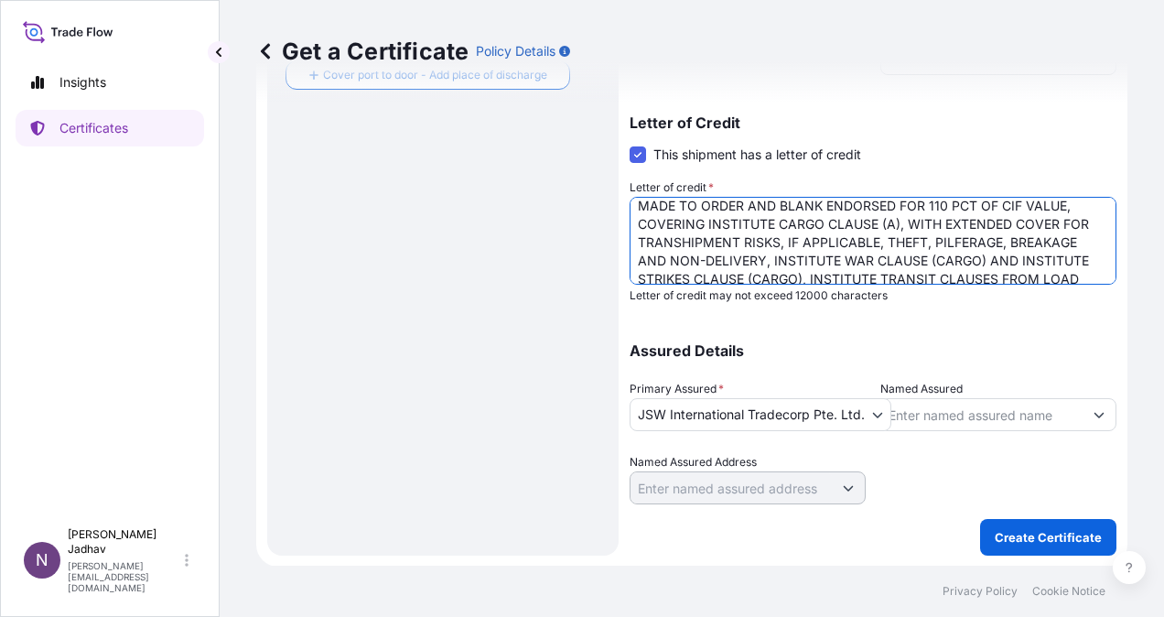
scroll to position [56, 0]
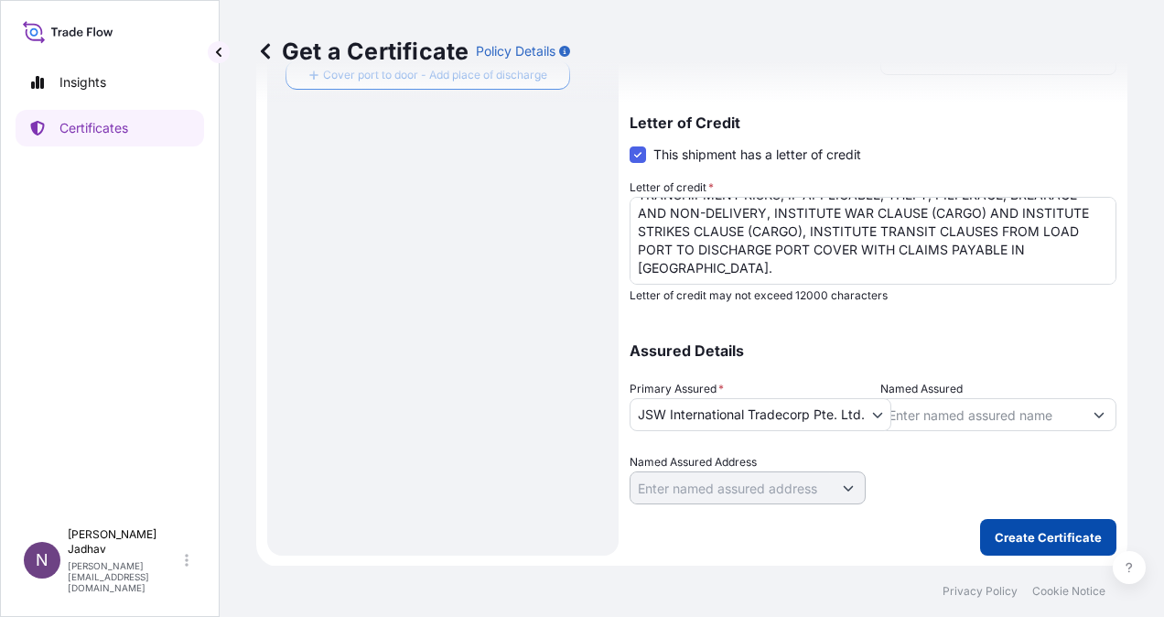
click at [1017, 546] on button "Create Certificate" at bounding box center [1048, 537] width 136 height 37
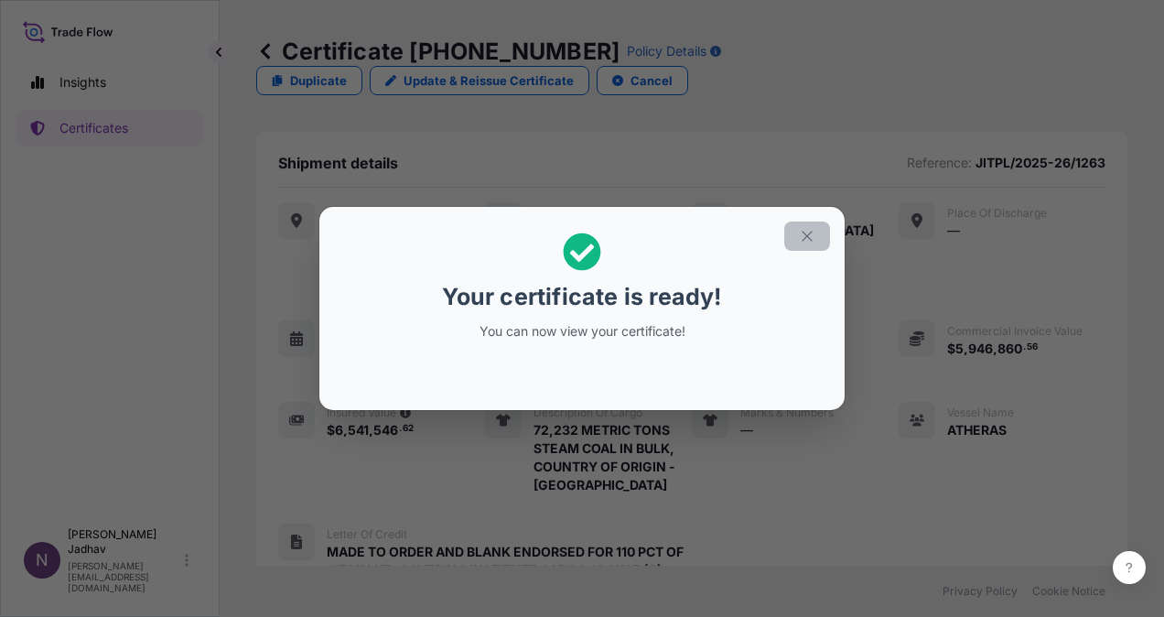
click at [811, 231] on icon "button" at bounding box center [807, 236] width 16 height 16
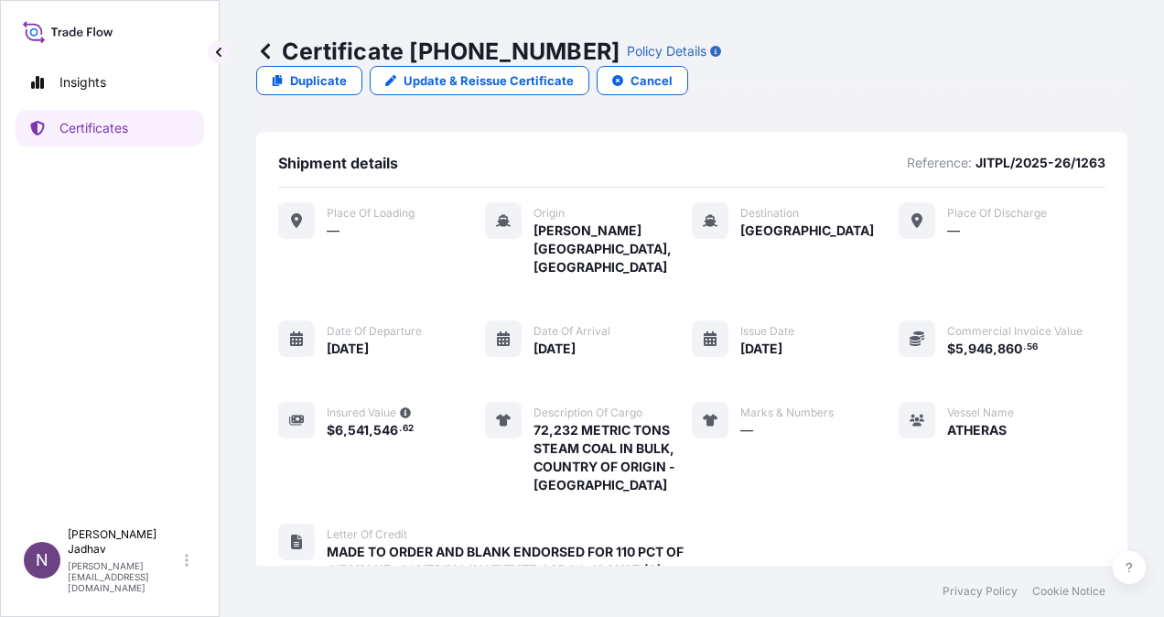
click at [274, 46] on icon at bounding box center [265, 51] width 18 height 18
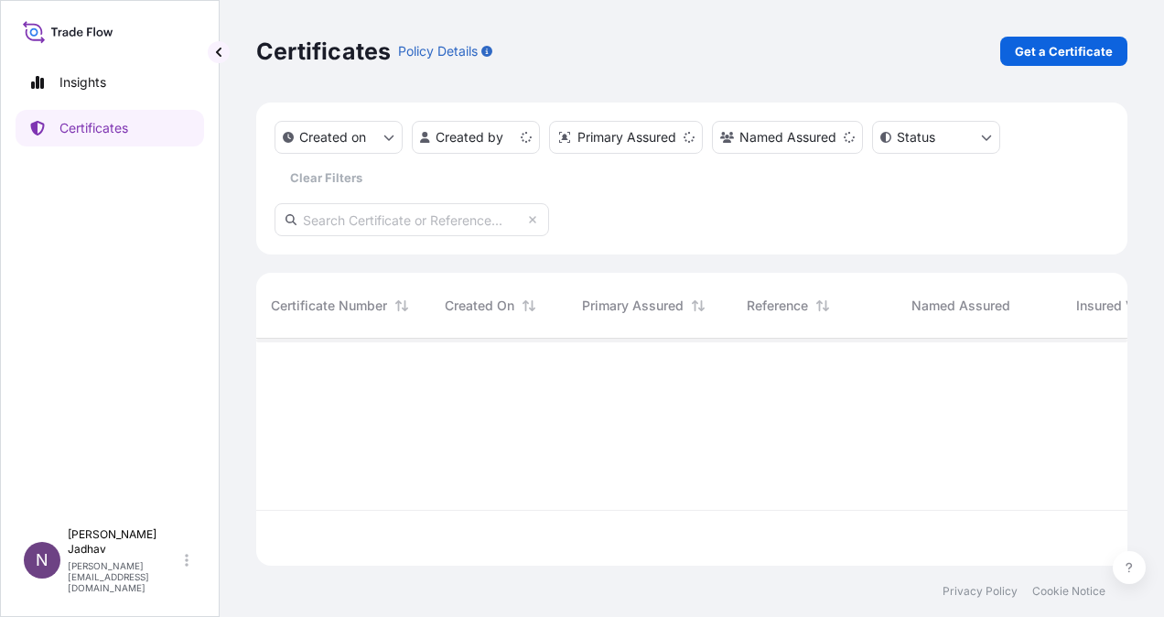
scroll to position [223, 857]
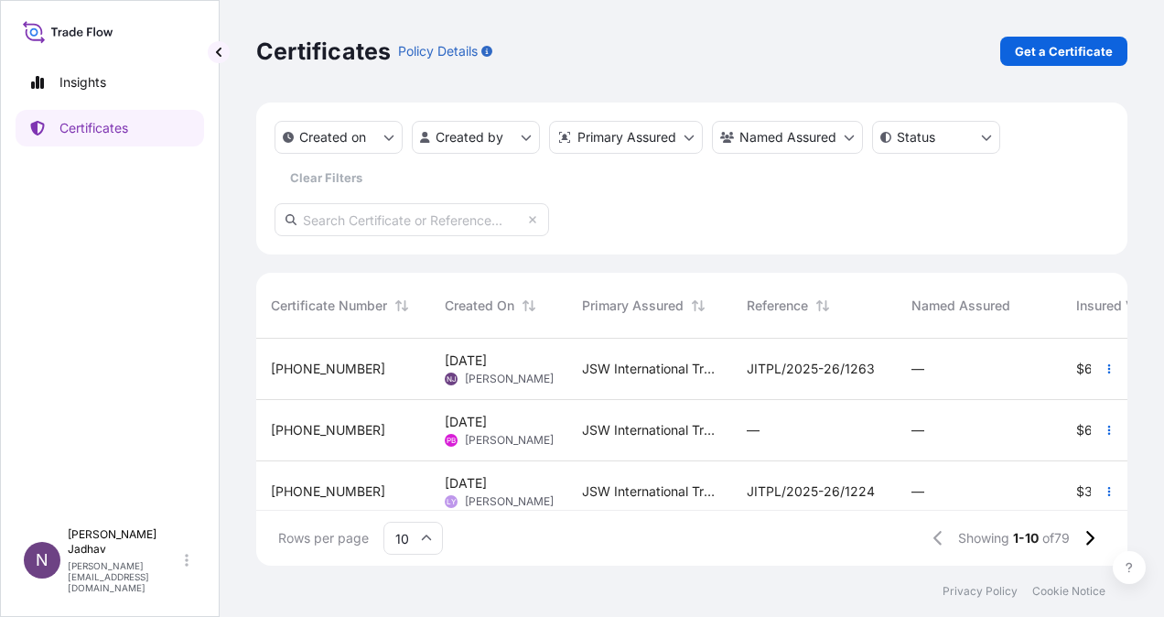
click at [511, 435] on span "[PERSON_NAME]" at bounding box center [509, 440] width 89 height 15
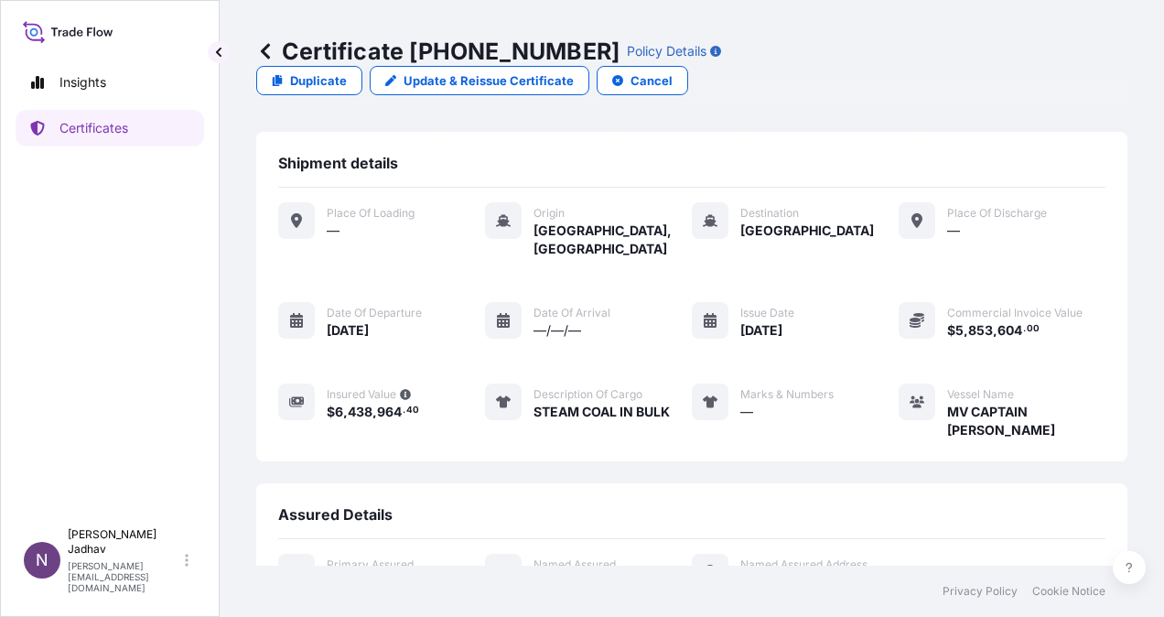
scroll to position [190, 0]
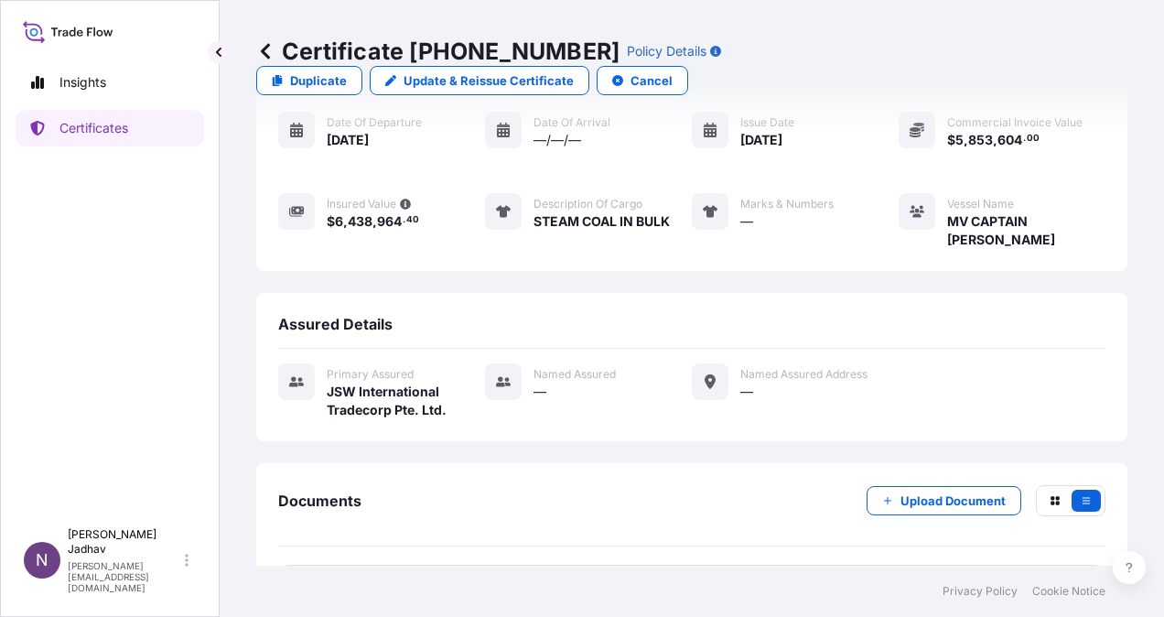
click at [373, 579] on span "Certificate" at bounding box center [360, 588] width 66 height 18
click at [269, 56] on icon at bounding box center [265, 51] width 9 height 16
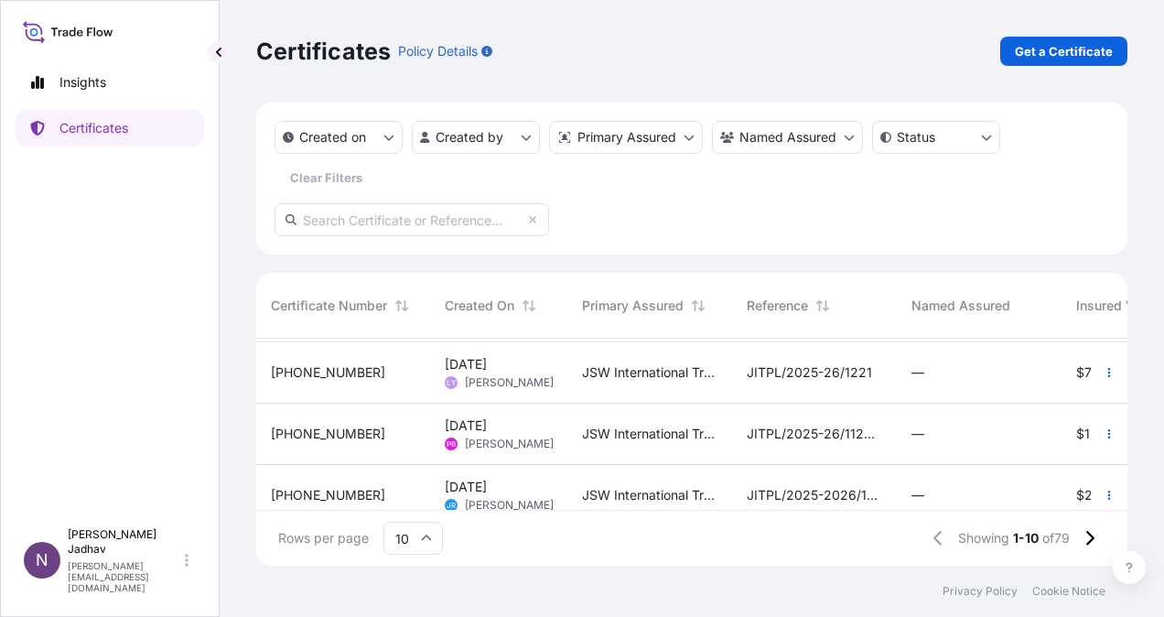
scroll to position [366, 0]
click at [454, 439] on span "PB" at bounding box center [451, 442] width 9 height 18
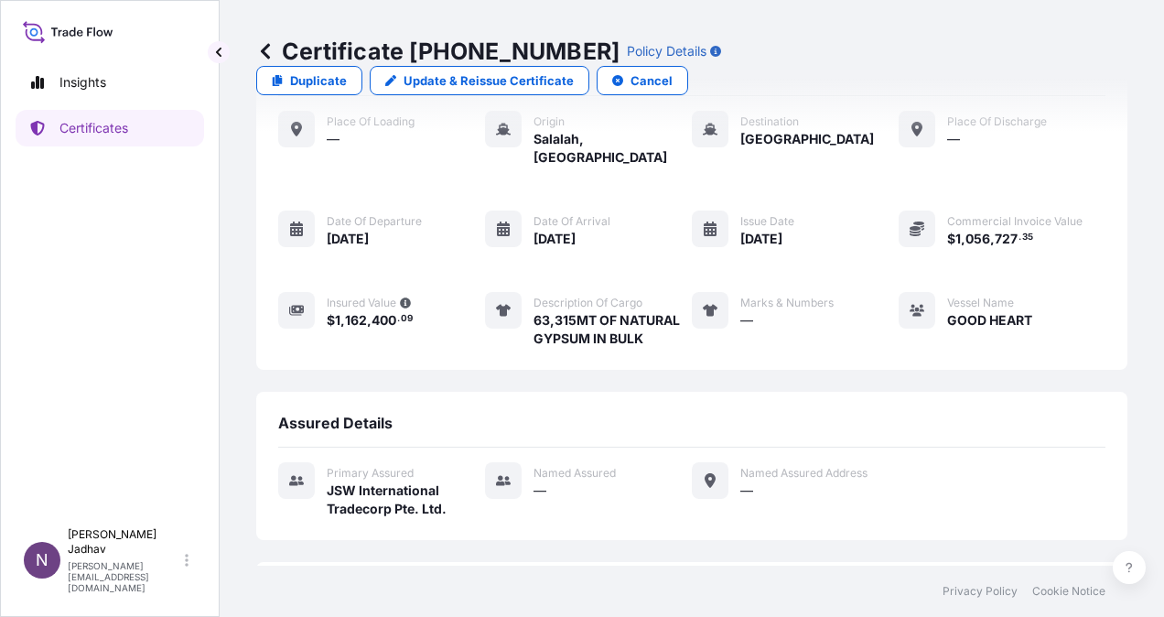
scroll to position [209, 0]
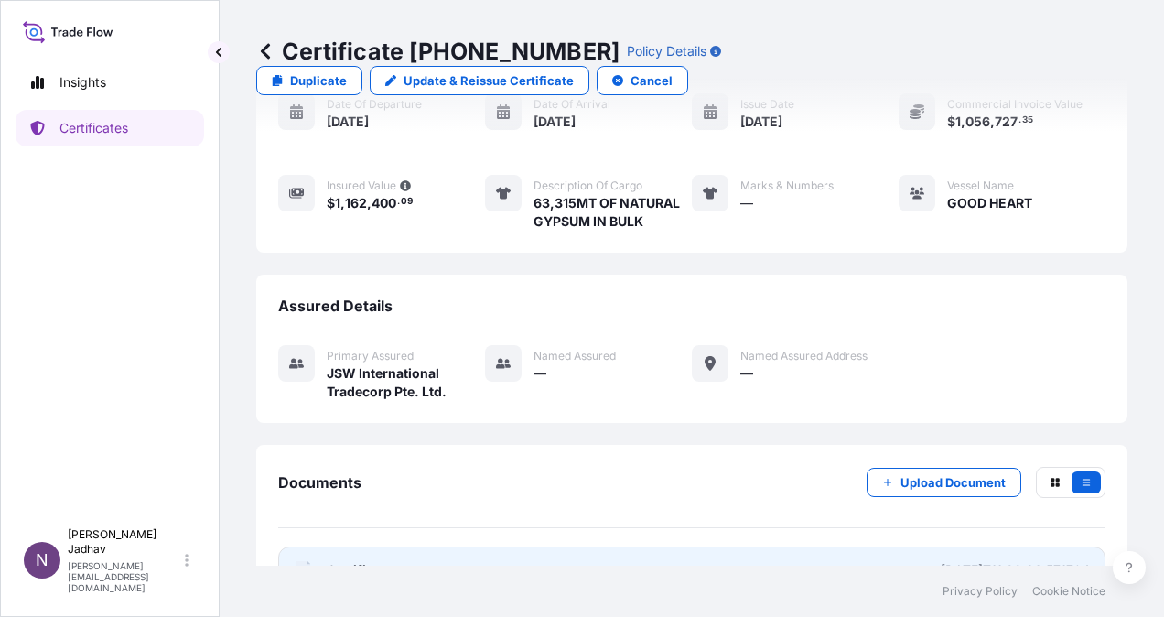
click at [400, 546] on link "PDF Certificate [DATE]T11:22:36.571704" at bounding box center [692, 570] width 828 height 48
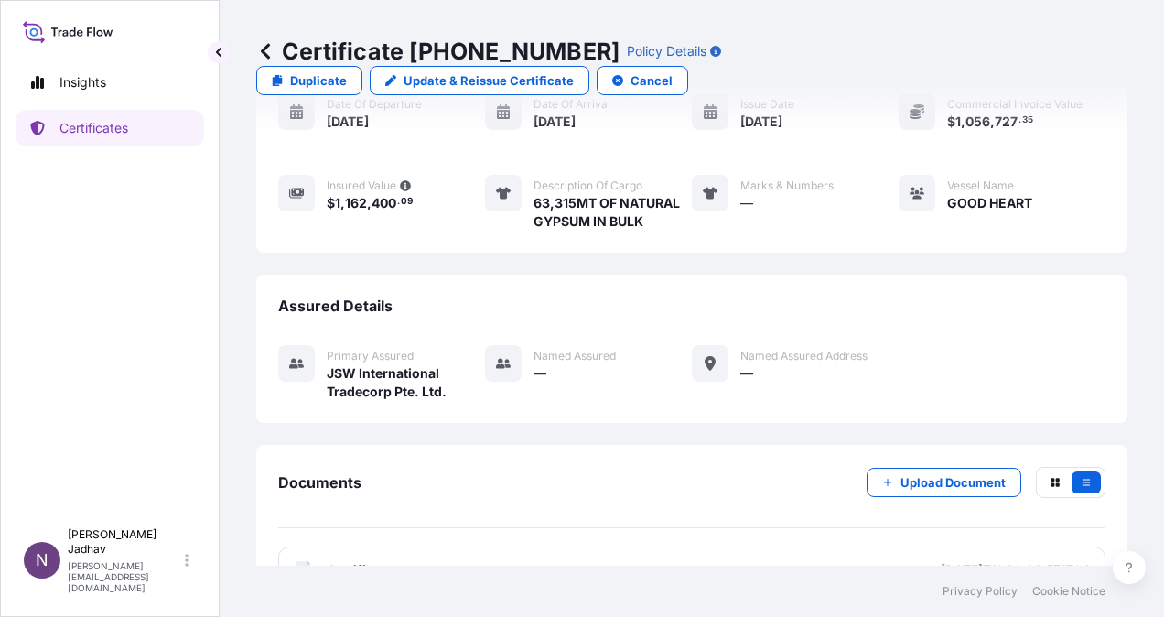
click at [262, 52] on icon at bounding box center [265, 51] width 9 height 16
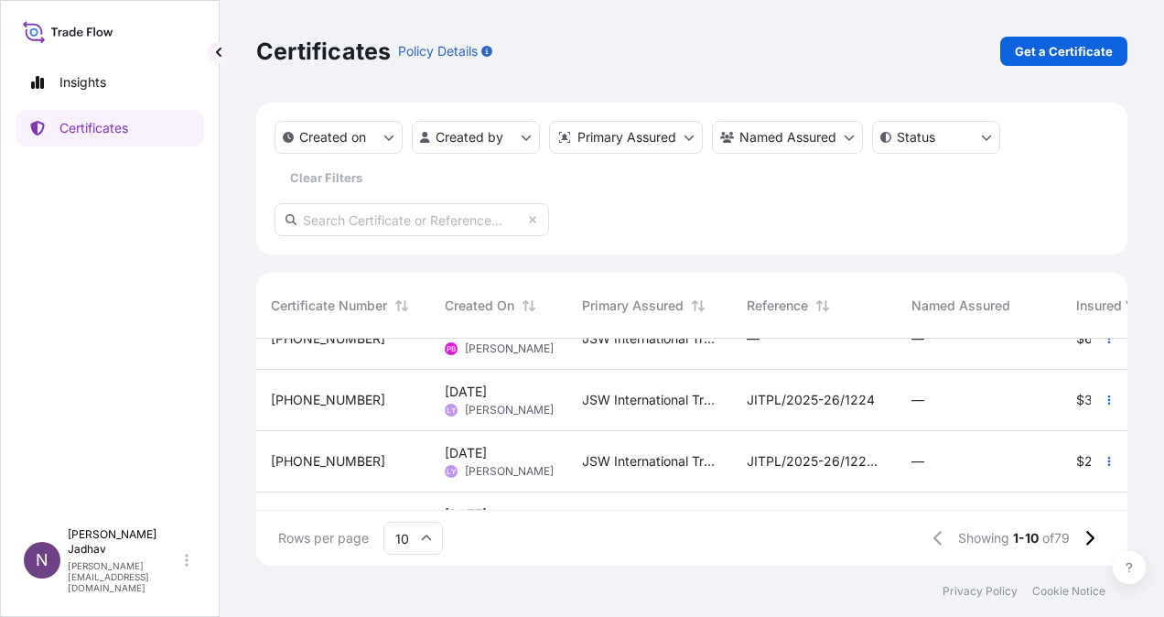
scroll to position [366, 0]
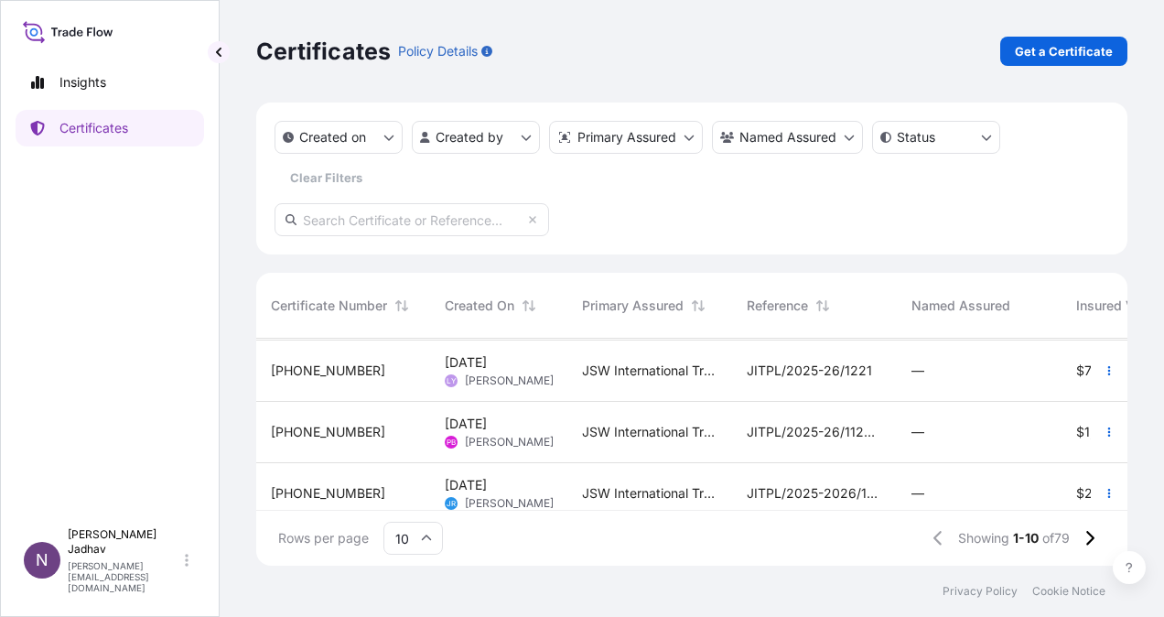
click at [517, 429] on span "[DATE] PB [PERSON_NAME]" at bounding box center [499, 432] width 108 height 35
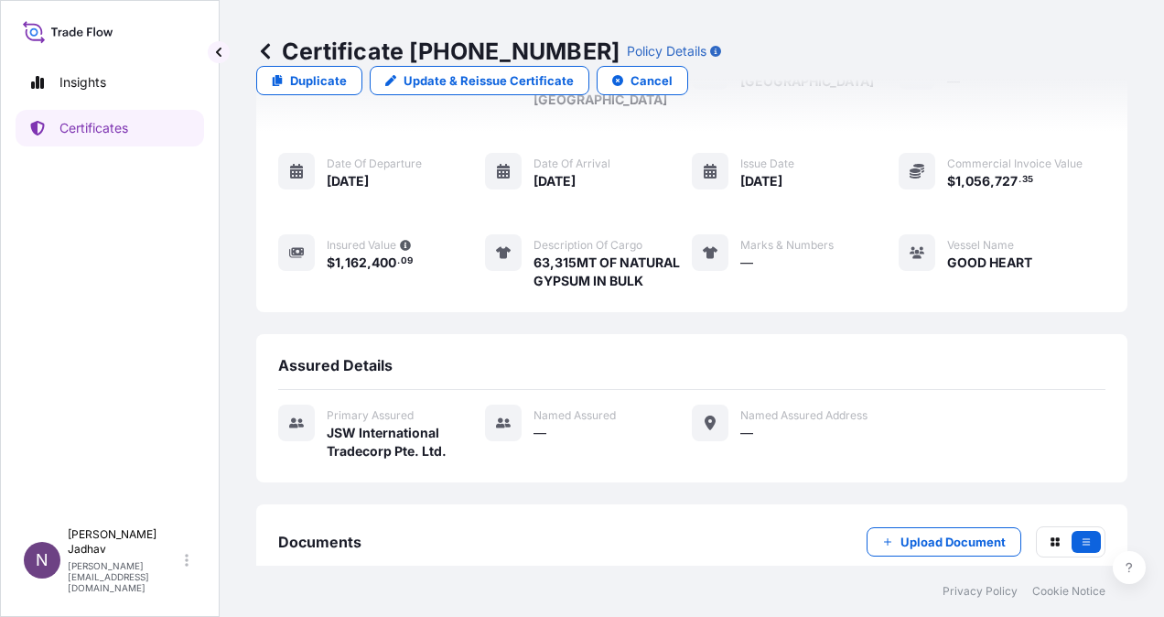
scroll to position [209, 0]
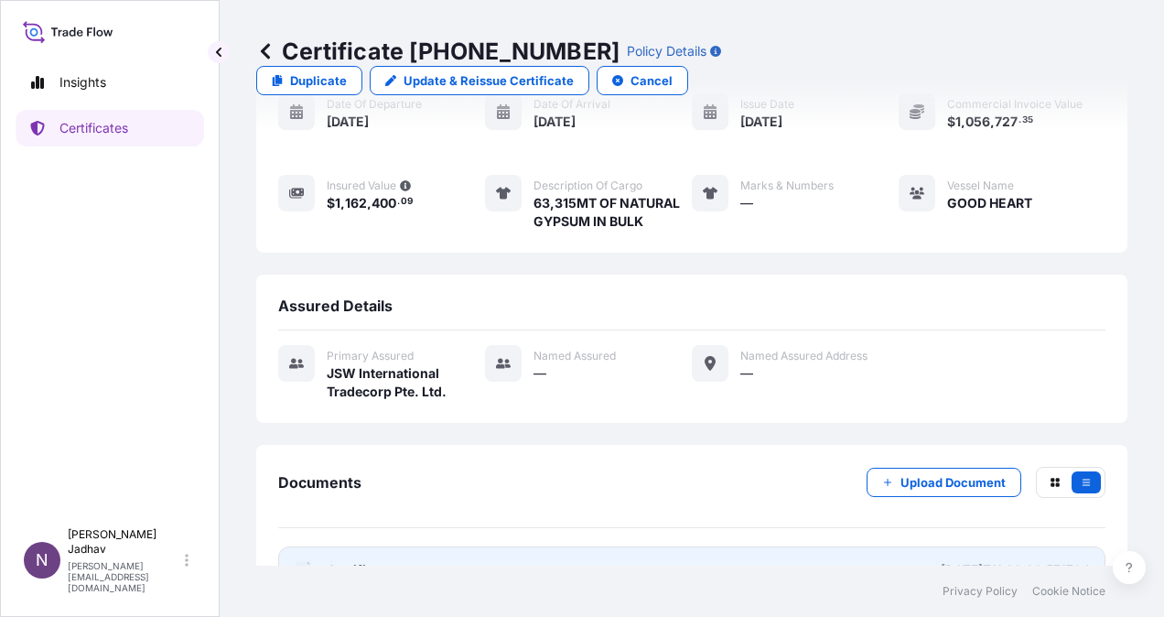
click at [368, 561] on span "Certificate" at bounding box center [360, 570] width 66 height 18
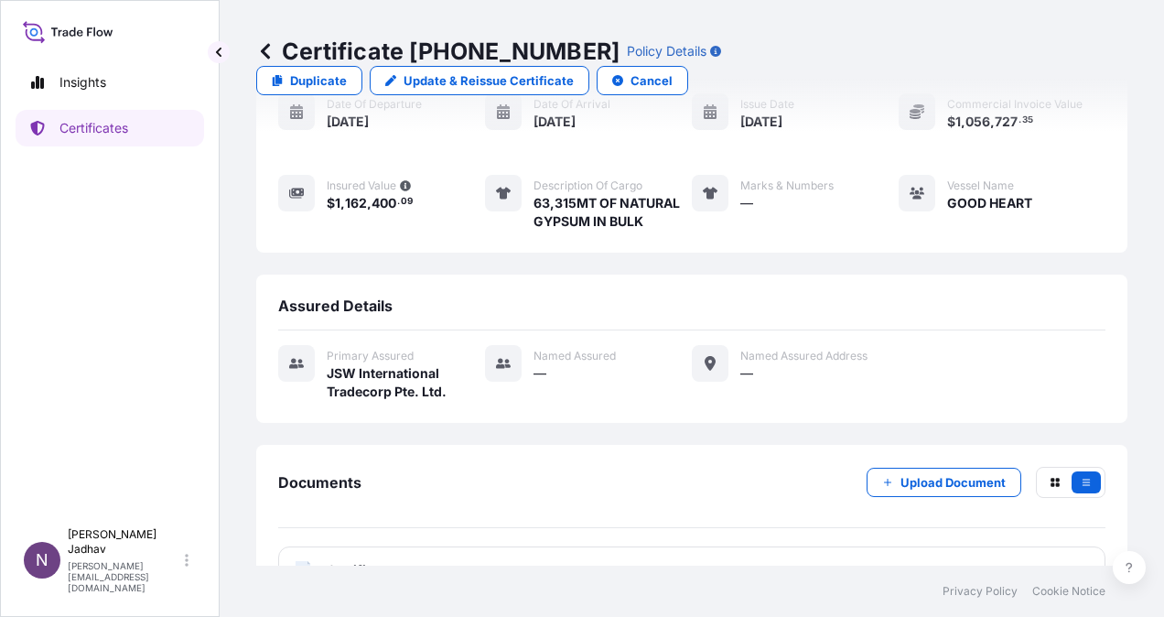
click at [259, 55] on icon at bounding box center [265, 51] width 18 height 18
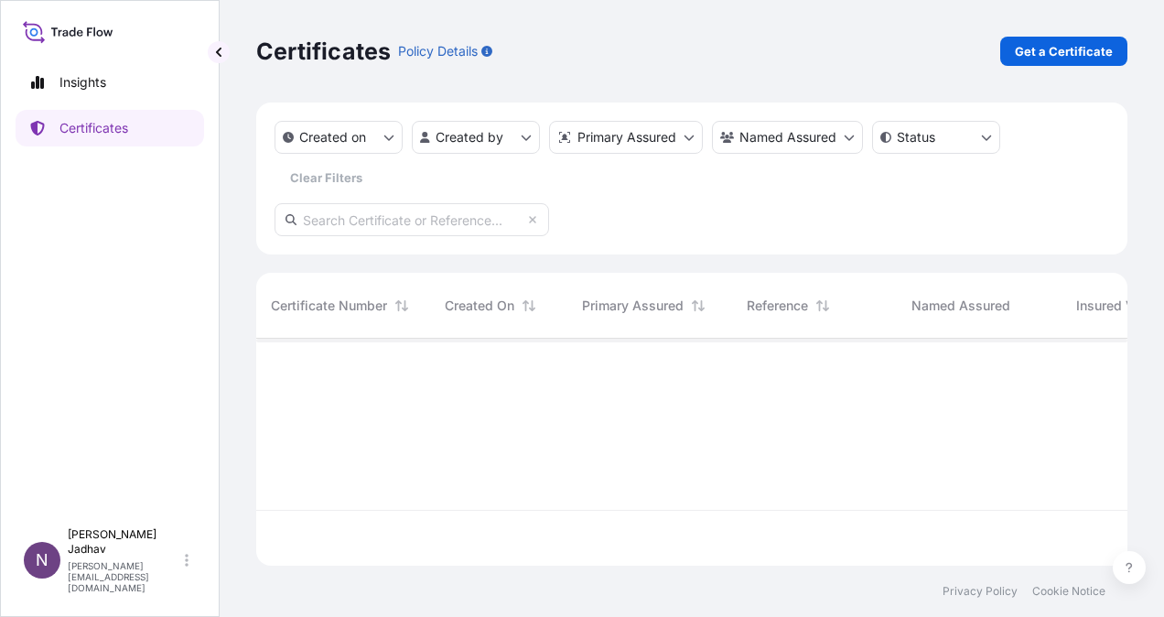
scroll to position [223, 857]
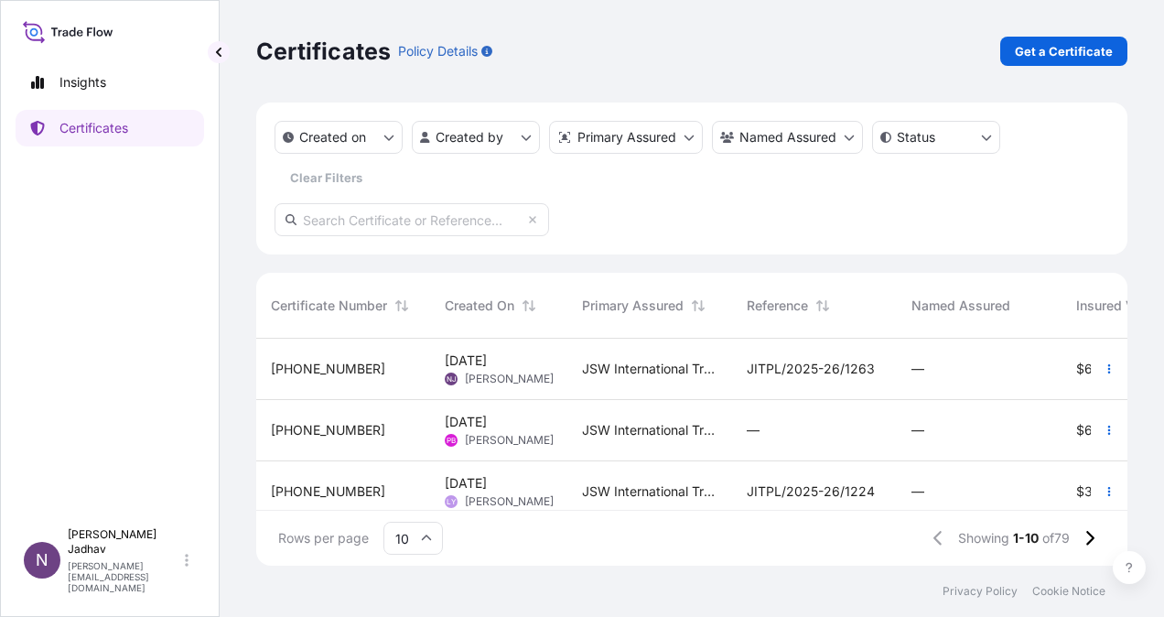
click at [482, 373] on span "[PERSON_NAME]" at bounding box center [509, 379] width 89 height 15
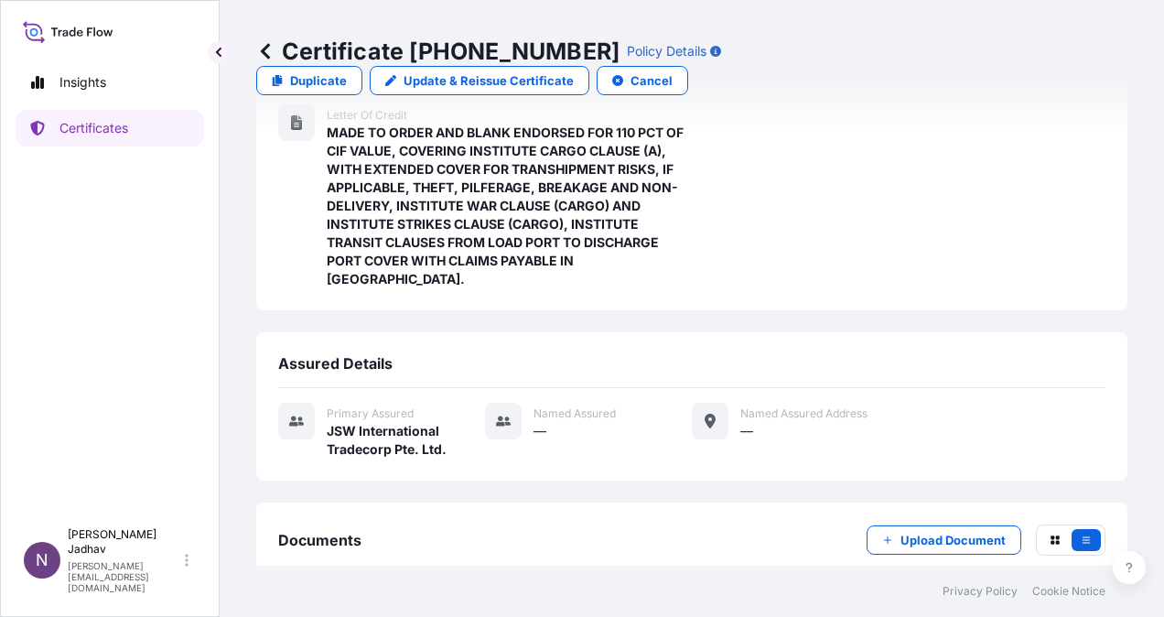
scroll to position [458, 0]
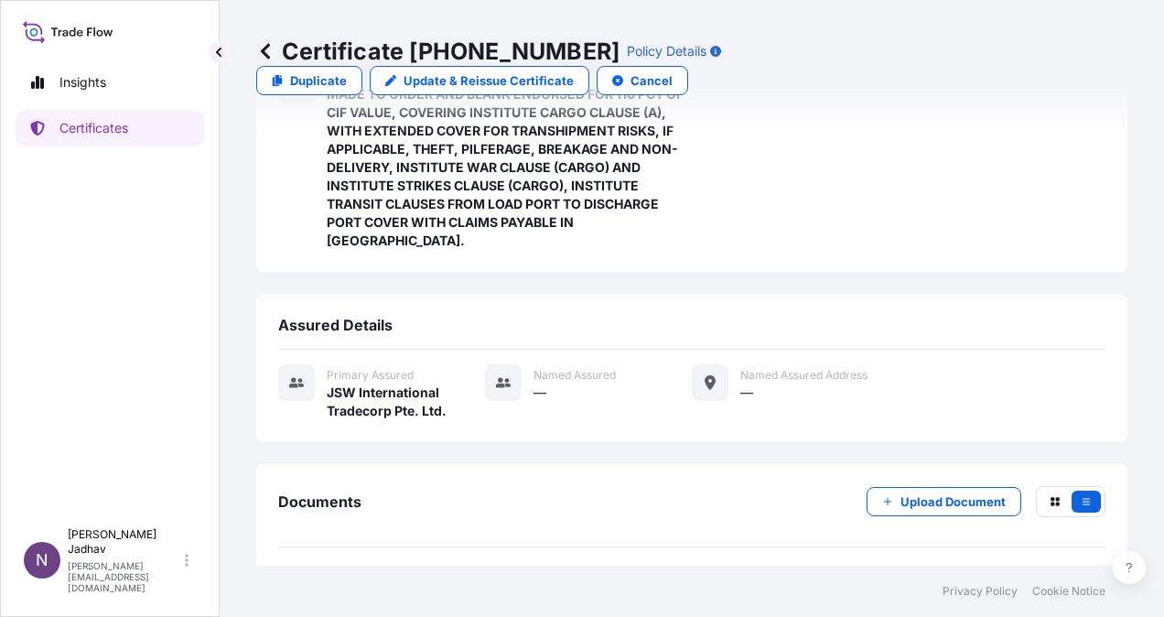
click at [384, 580] on span "Certificate" at bounding box center [360, 589] width 66 height 18
